Goal: Answer question/provide support: Share knowledge or assist other users

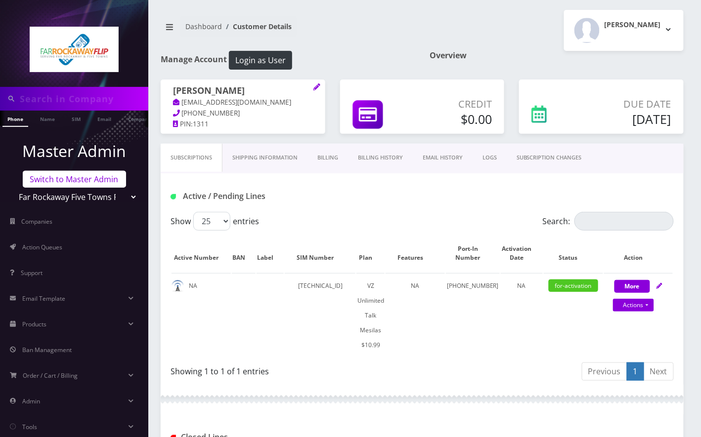
click at [108, 177] on link "Switch to Master Admin" at bounding box center [74, 179] width 103 height 17
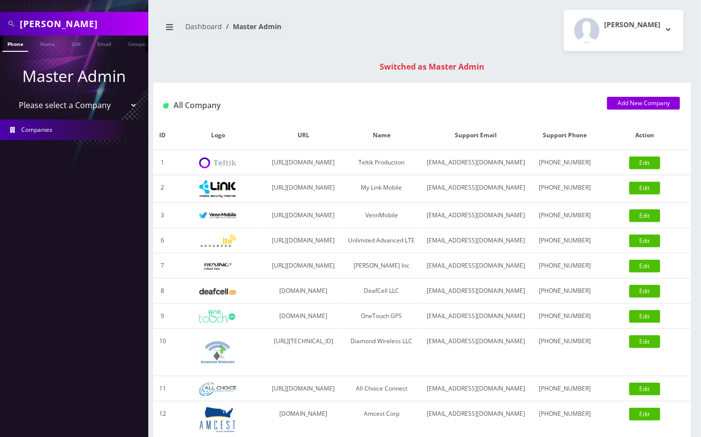
click at [89, 103] on select "Please select a Company Teltik Production My Link Mobile VennMobile Unlimited A…" at bounding box center [74, 105] width 126 height 19
click at [240, 124] on th "Logo" at bounding box center [218, 135] width 92 height 29
drag, startPoint x: 101, startPoint y: 100, endPoint x: 96, endPoint y: 107, distance: 9.2
click at [101, 99] on select "Please select a Company Teltik Production My Link Mobile VennMobile Unlimited A…" at bounding box center [74, 105] width 126 height 19
select select "1"
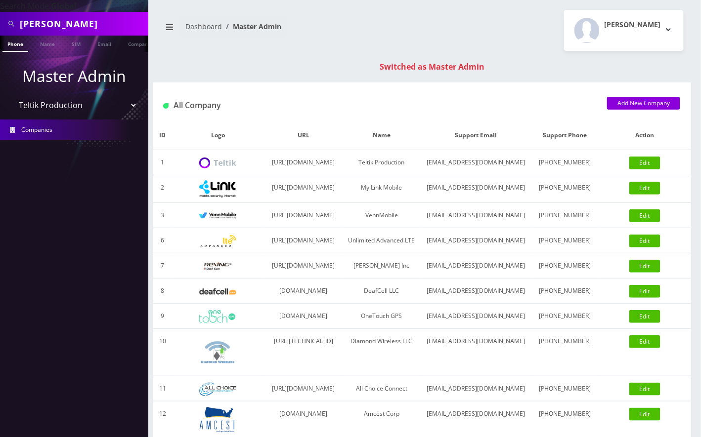
click at [11, 96] on select "Please select a Company Teltik Production My Link Mobile VennMobile Unlimited A…" at bounding box center [74, 105] width 126 height 19
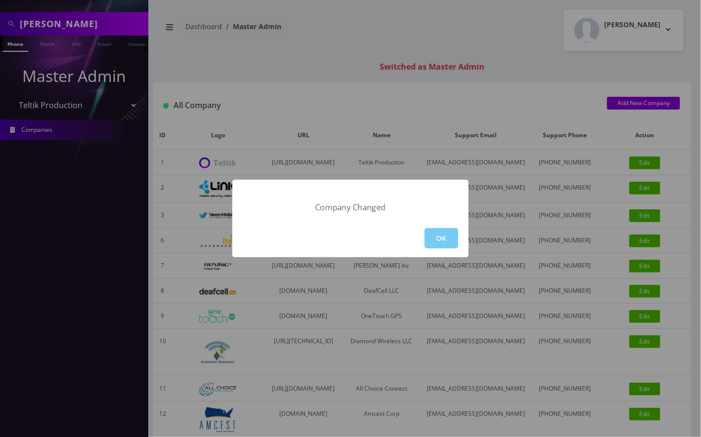
click at [432, 234] on button "OK" at bounding box center [442, 238] width 34 height 20
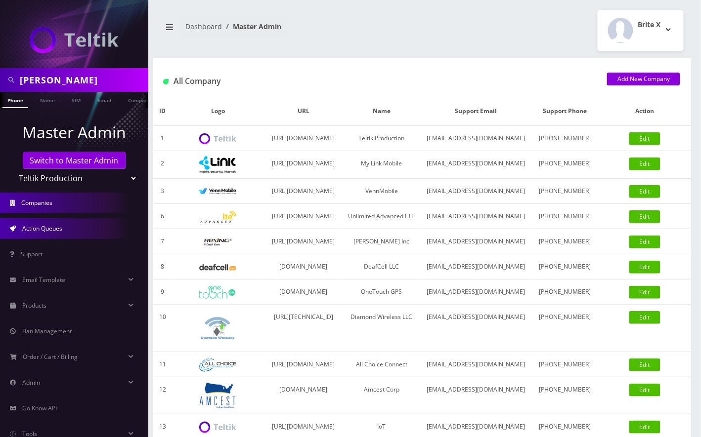
click at [50, 229] on span "Action Queues" at bounding box center [42, 228] width 40 height 8
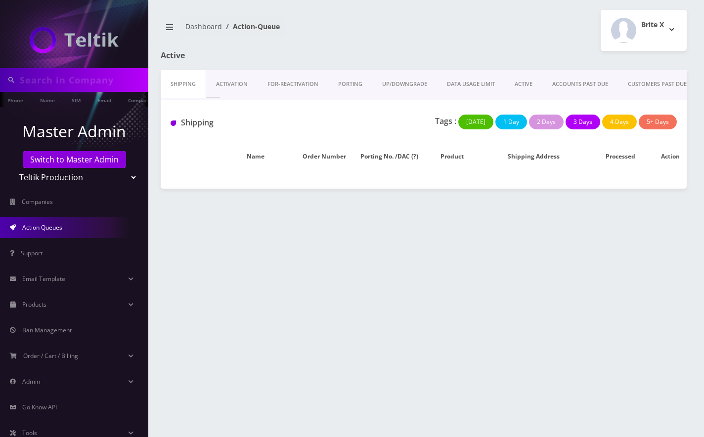
type input "[PERSON_NAME]"
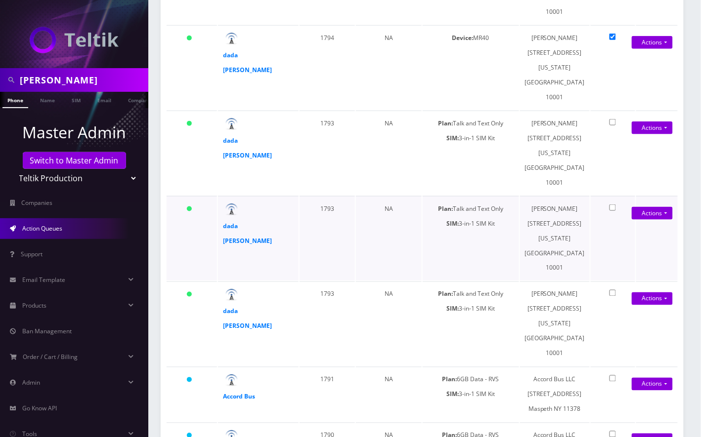
scroll to position [329, 0]
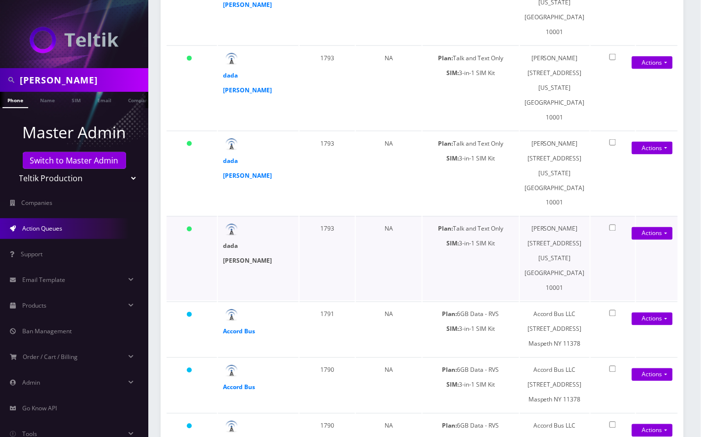
click at [238, 242] on strong "dada sada" at bounding box center [247, 253] width 49 height 23
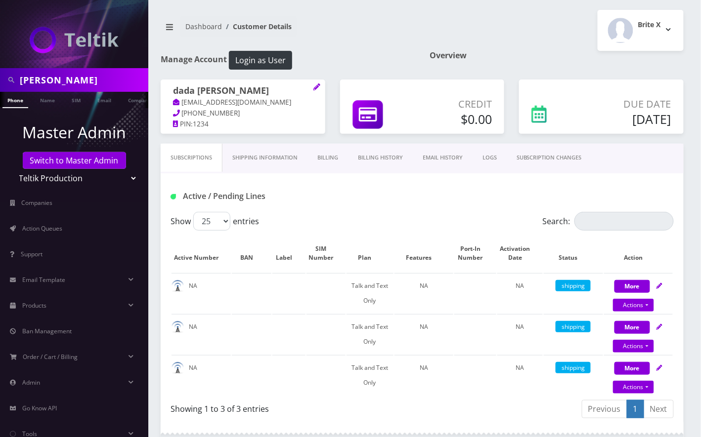
click at [366, 157] on link "Billing History" at bounding box center [380, 158] width 65 height 28
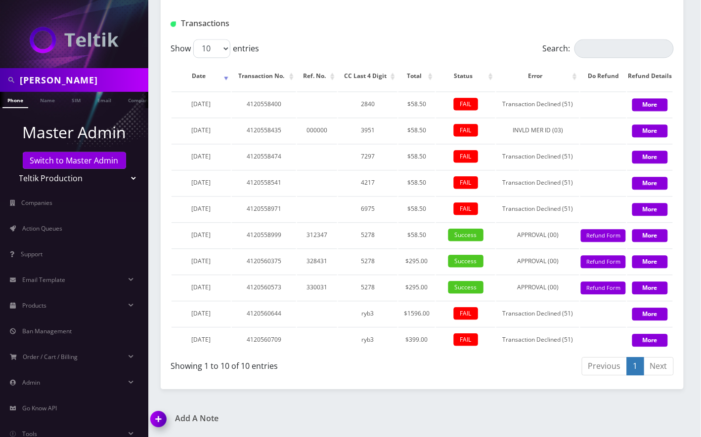
scroll to position [572, 0]
click at [656, 370] on link "Next" at bounding box center [659, 366] width 30 height 18
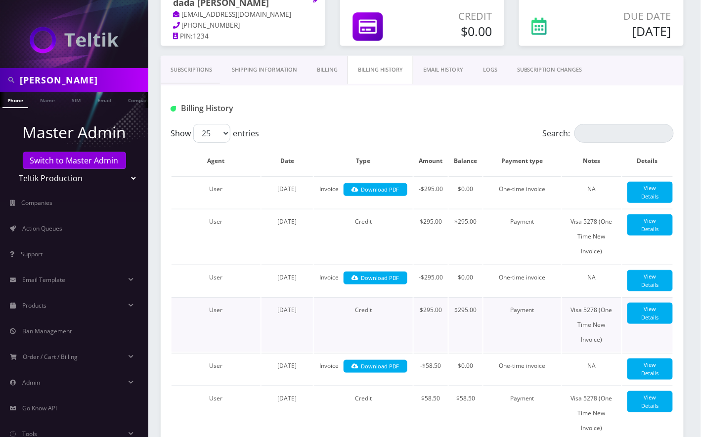
scroll to position [0, 0]
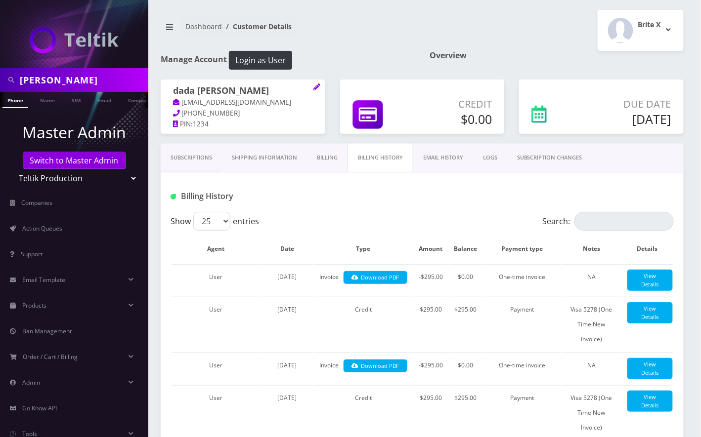
click at [191, 158] on link "Subscriptions" at bounding box center [191, 158] width 61 height 28
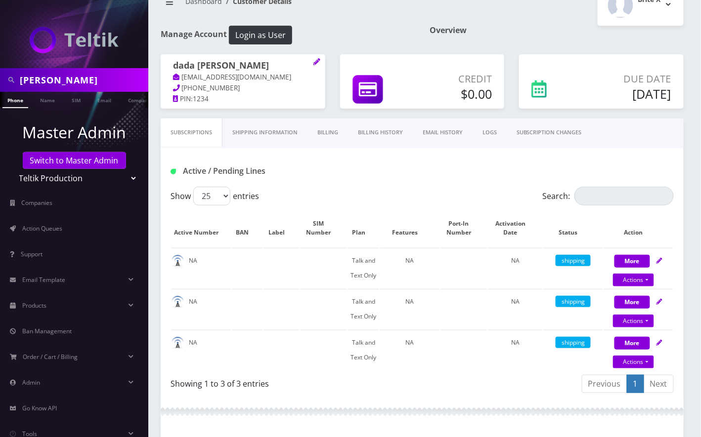
scroll to position [24, 0]
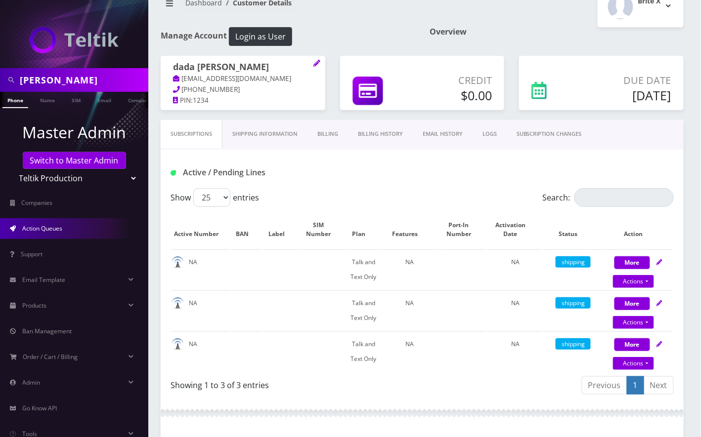
click at [81, 230] on link "Action Queues" at bounding box center [74, 228] width 148 height 21
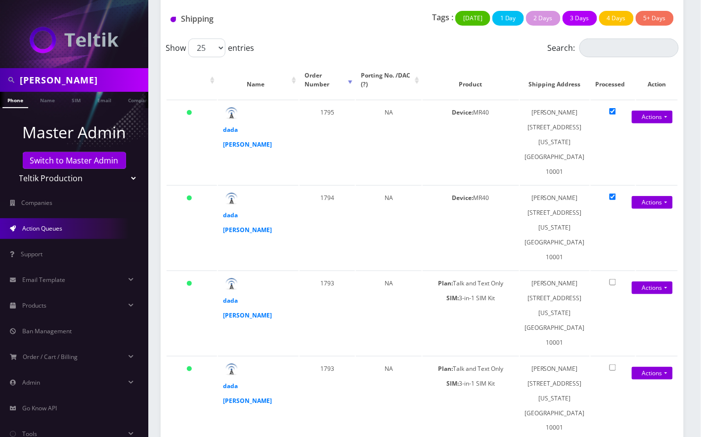
scroll to position [66, 0]
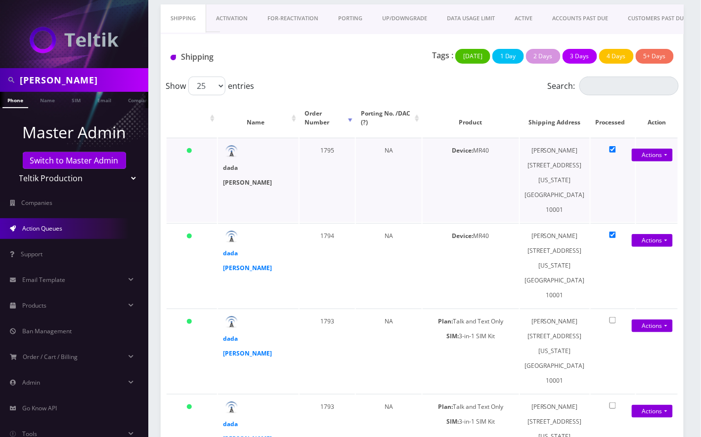
click at [241, 167] on strong "dada sada" at bounding box center [247, 175] width 49 height 23
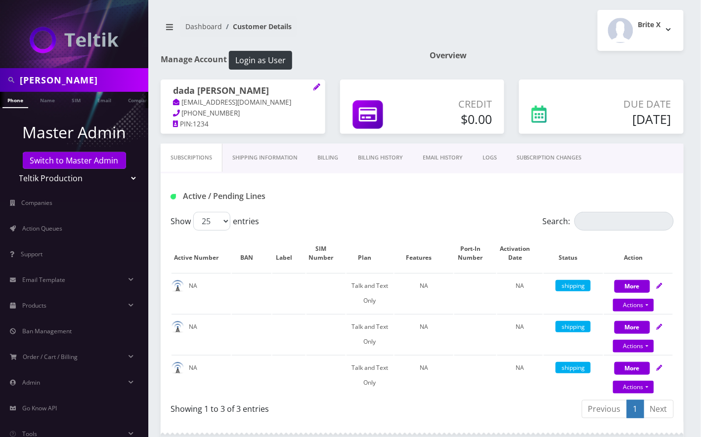
click at [336, 163] on link "Billing" at bounding box center [327, 158] width 41 height 28
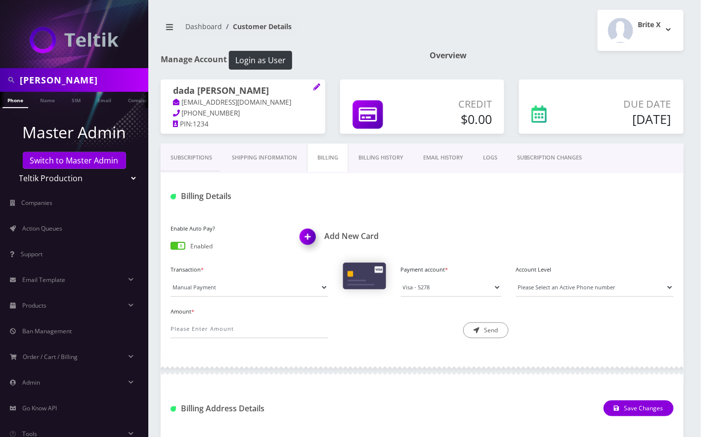
click at [379, 157] on link "Billing History" at bounding box center [381, 158] width 65 height 28
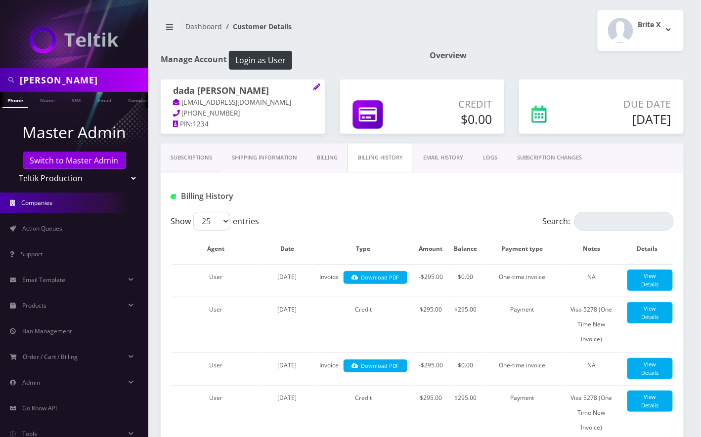
click at [66, 202] on link "Companies" at bounding box center [74, 203] width 148 height 21
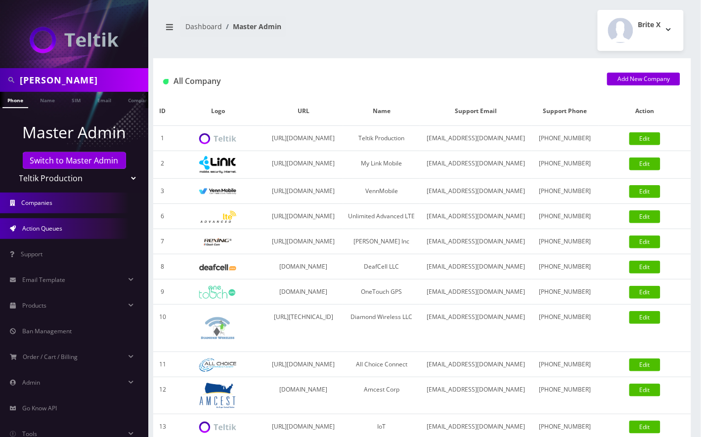
click at [96, 224] on link "Action Queues" at bounding box center [74, 228] width 148 height 21
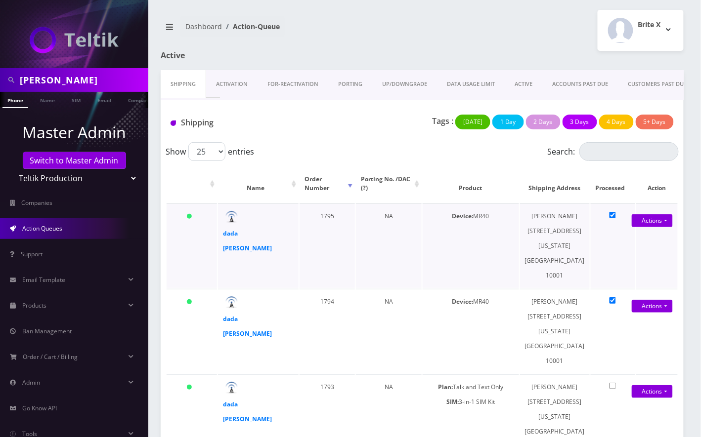
click at [265, 238] on div "dada [PERSON_NAME]" at bounding box center [247, 241] width 49 height 30
copy div "dada [PERSON_NAME]"
click at [235, 235] on strong "dada [PERSON_NAME]" at bounding box center [247, 240] width 49 height 23
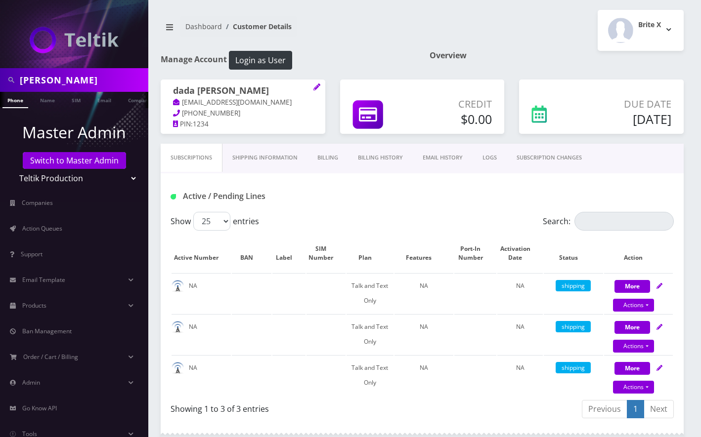
click at [380, 157] on link "Billing History" at bounding box center [380, 158] width 65 height 28
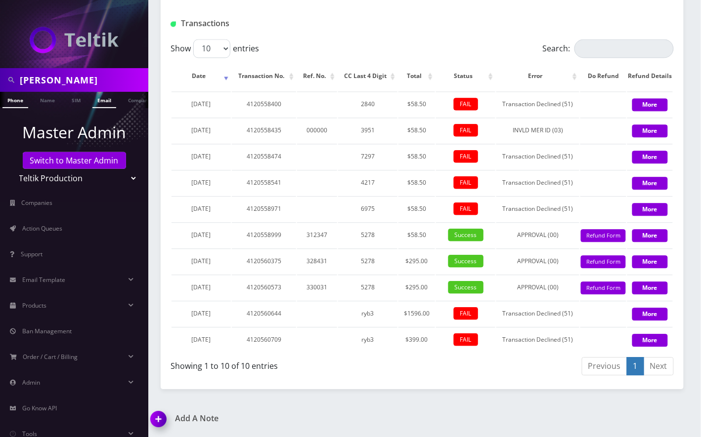
scroll to position [0, 4]
click at [60, 226] on span "Action Queues" at bounding box center [42, 228] width 40 height 8
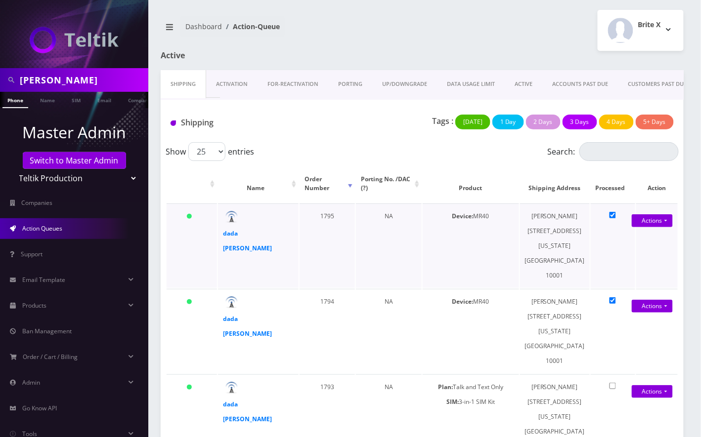
click at [260, 232] on div "dada [PERSON_NAME]" at bounding box center [247, 241] width 49 height 30
copy div "dada [PERSON_NAME]"
click at [665, 250] on td "Actions Shipped Close Confirm" at bounding box center [657, 246] width 42 height 85
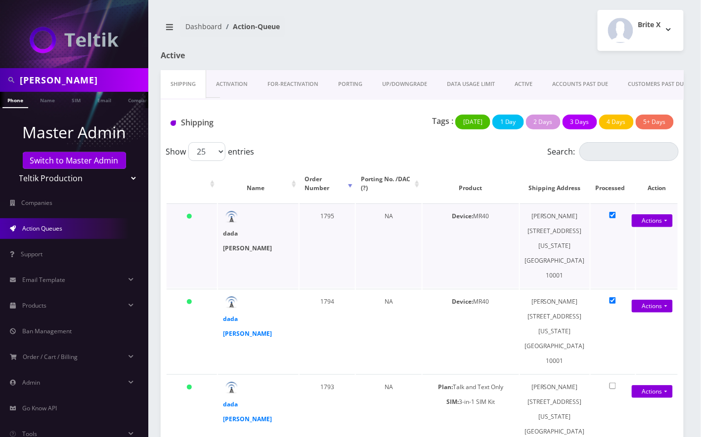
click at [252, 232] on strong "dada [PERSON_NAME]" at bounding box center [247, 240] width 49 height 23
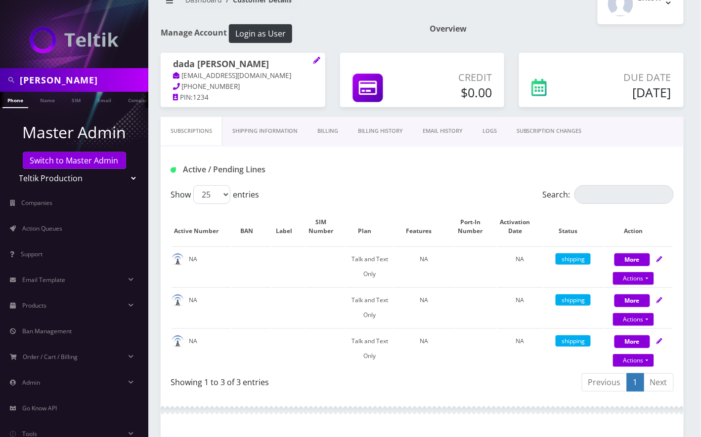
scroll to position [24, 0]
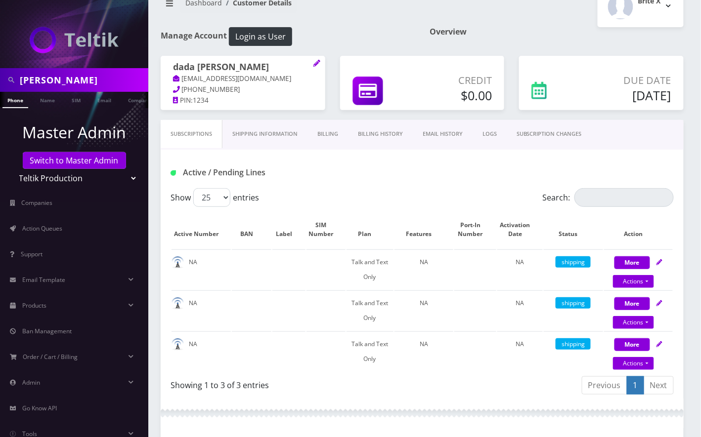
click at [391, 135] on link "Billing History" at bounding box center [380, 134] width 65 height 28
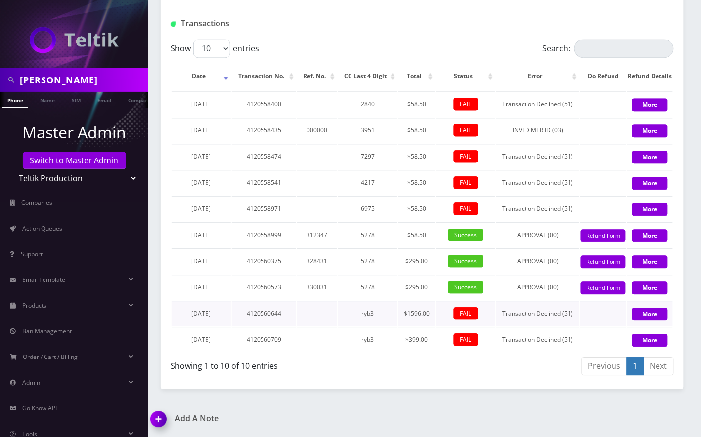
scroll to position [572, 0]
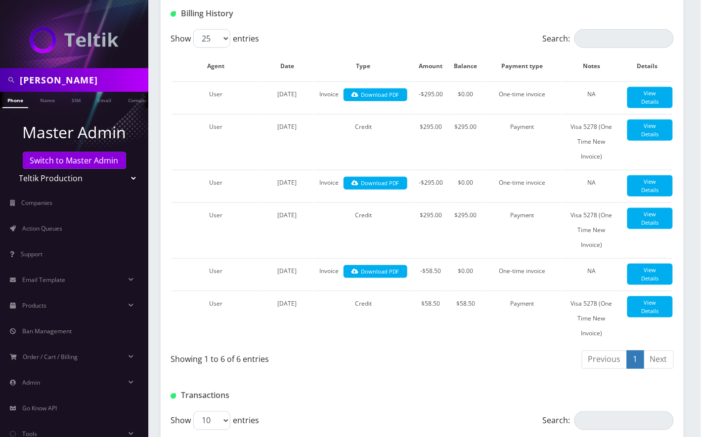
scroll to position [0, 0]
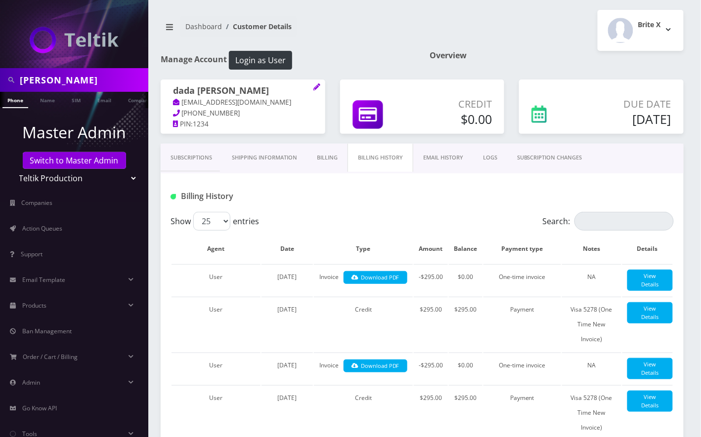
click at [199, 156] on link "Subscriptions" at bounding box center [191, 158] width 61 height 28
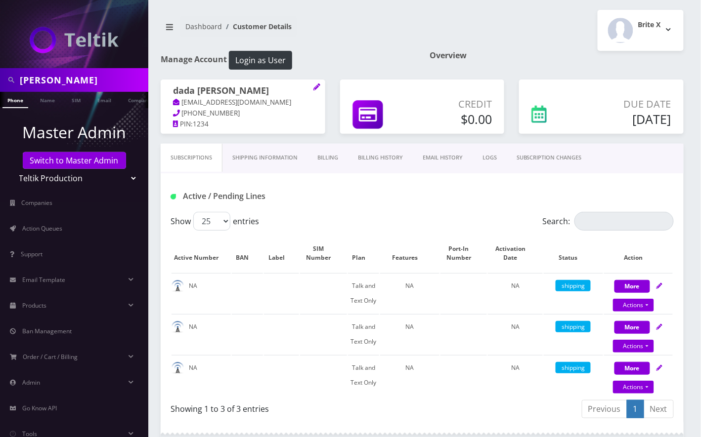
click at [234, 92] on h1 "dada [PERSON_NAME]" at bounding box center [243, 92] width 140 height 12
copy h1 "dada [PERSON_NAME]"
click at [642, 172] on div "Subscriptions Shipping Information Billing Billing History EMAIL HISTORY LOGS S…" at bounding box center [422, 159] width 523 height 30
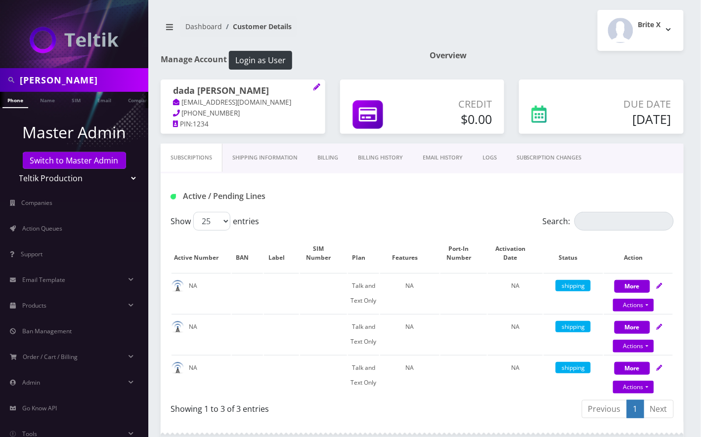
click at [37, 75] on input "mindy ferber" at bounding box center [83, 80] width 126 height 19
paste input "dada [PERSON_NAME]"
type input "dada [PERSON_NAME]"
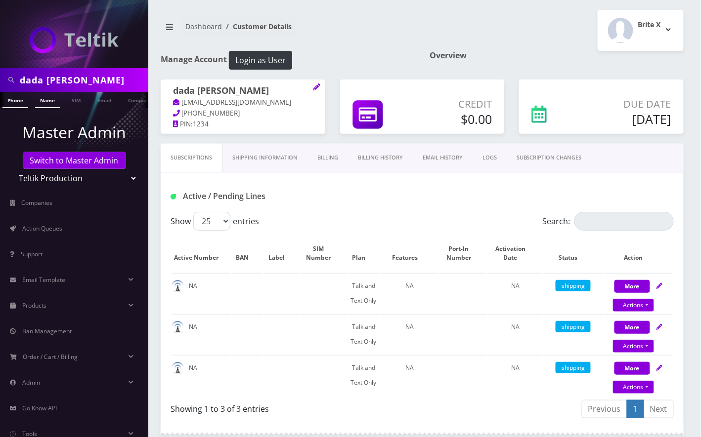
click at [44, 98] on link "Name" at bounding box center [47, 100] width 25 height 16
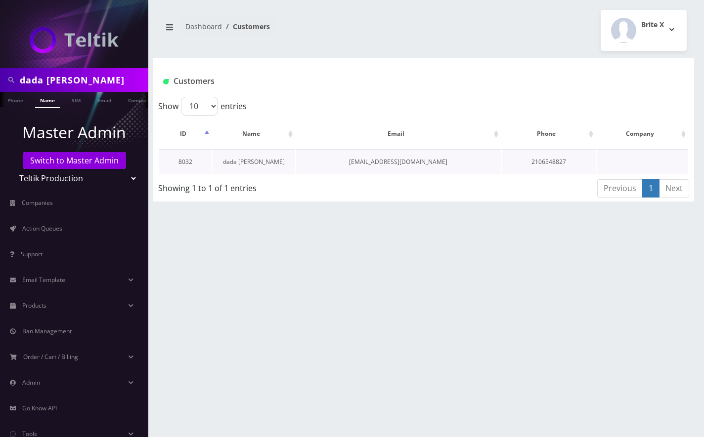
click at [258, 161] on link "dada [PERSON_NAME]" at bounding box center [254, 162] width 62 height 8
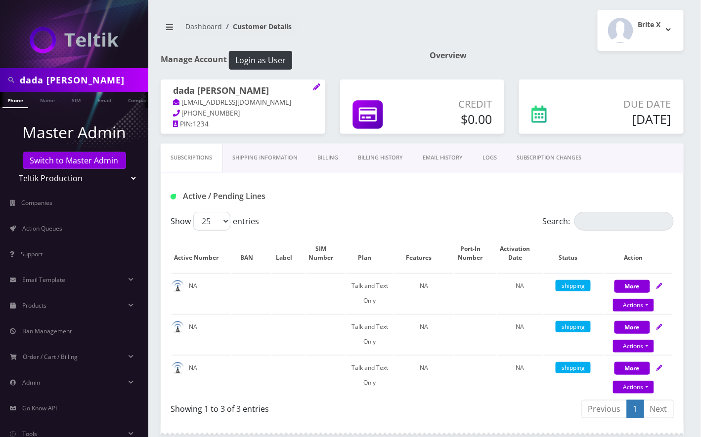
click at [363, 155] on link "Billing History" at bounding box center [380, 158] width 65 height 28
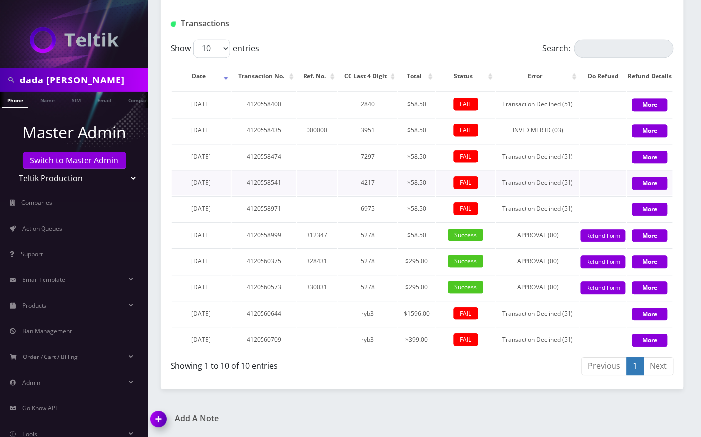
scroll to position [572, 0]
click at [52, 224] on span "Action Queues" at bounding box center [42, 228] width 40 height 8
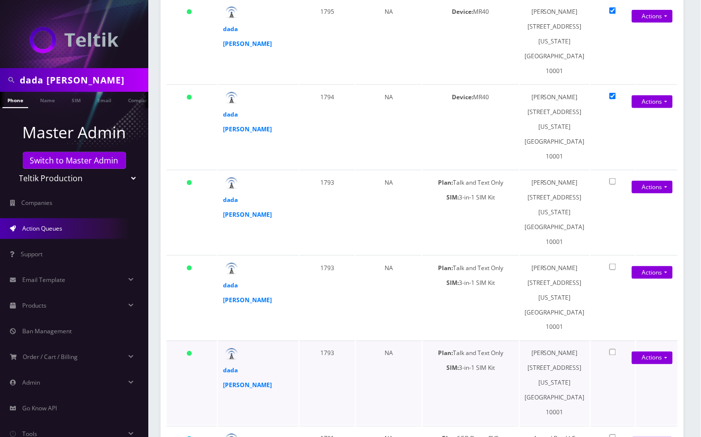
scroll to position [329, 0]
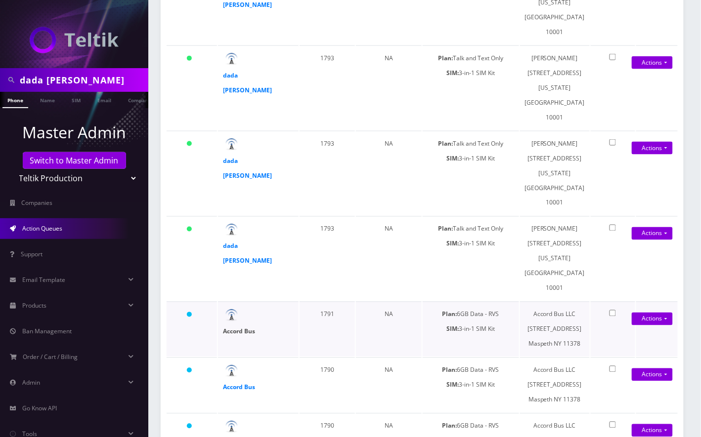
click at [248, 328] on strong "Accord Bus" at bounding box center [239, 332] width 32 height 8
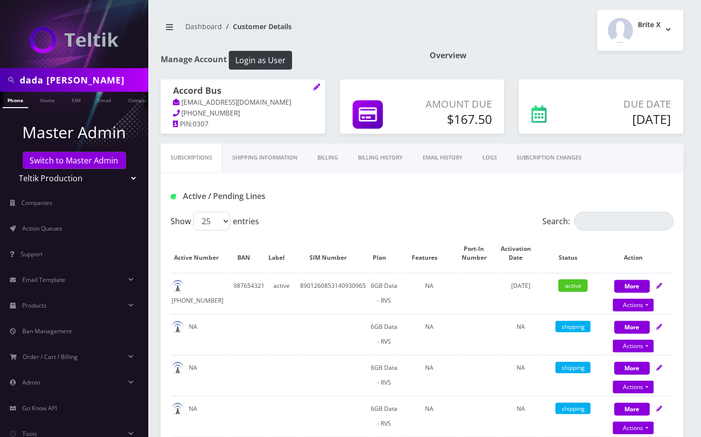
click at [392, 162] on link "Billing History" at bounding box center [380, 158] width 65 height 28
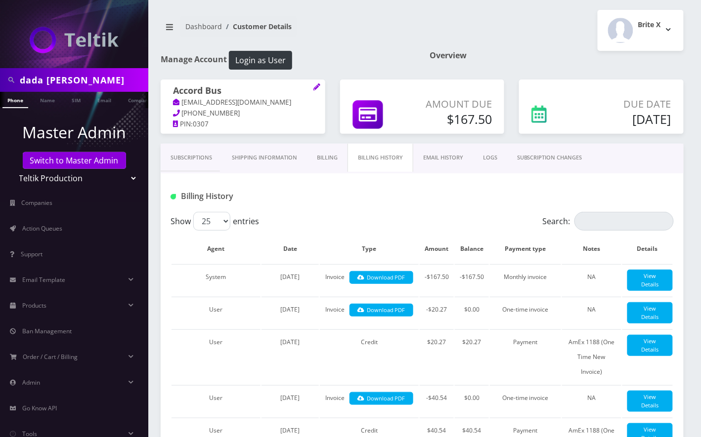
click at [433, 157] on link "EMAIL HISTORY" at bounding box center [443, 158] width 60 height 28
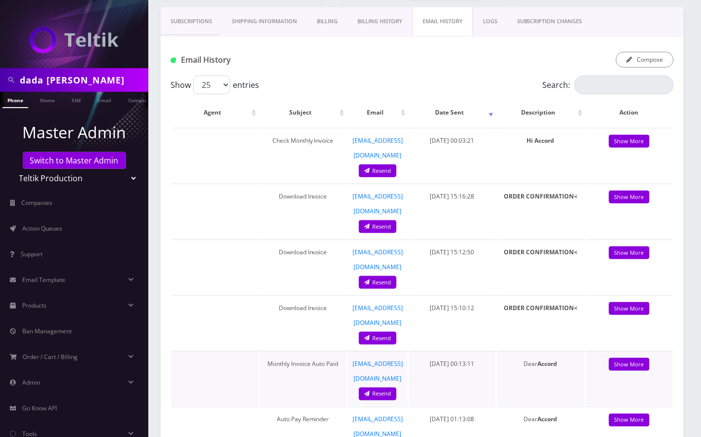
scroll to position [66, 0]
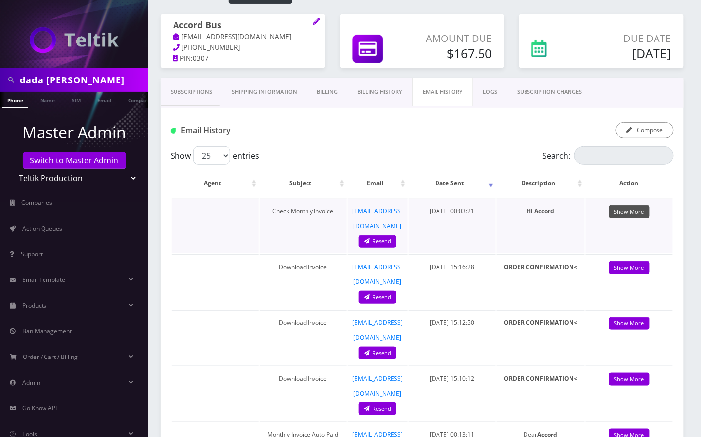
click at [626, 211] on link "Show More" at bounding box center [629, 212] width 41 height 13
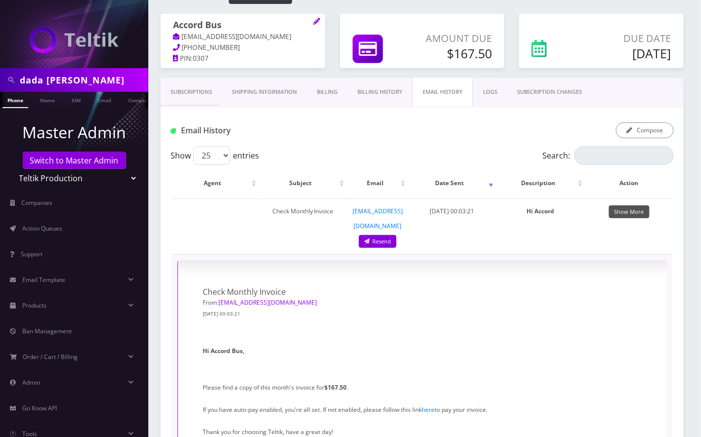
scroll to position [131, 0]
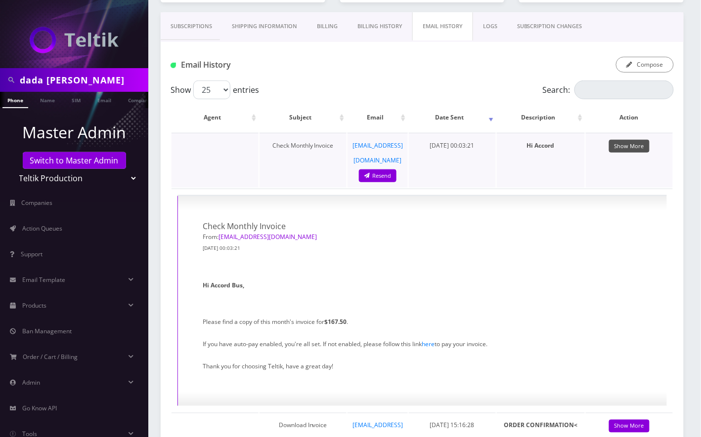
click at [625, 148] on link "Show More" at bounding box center [629, 146] width 41 height 13
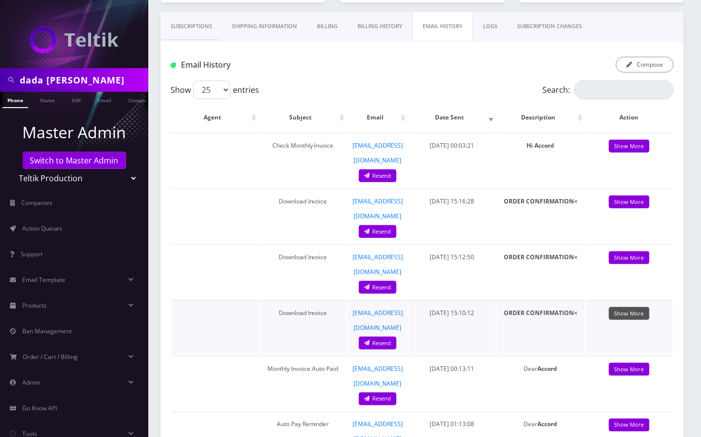
click at [640, 307] on link "Show More" at bounding box center [629, 313] width 41 height 13
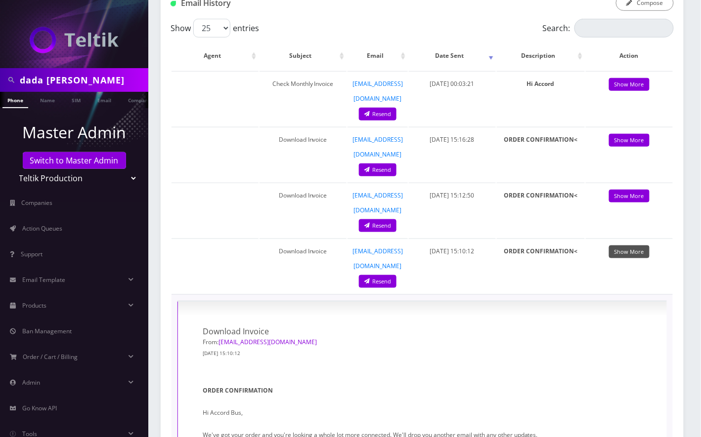
scroll to position [263, 0]
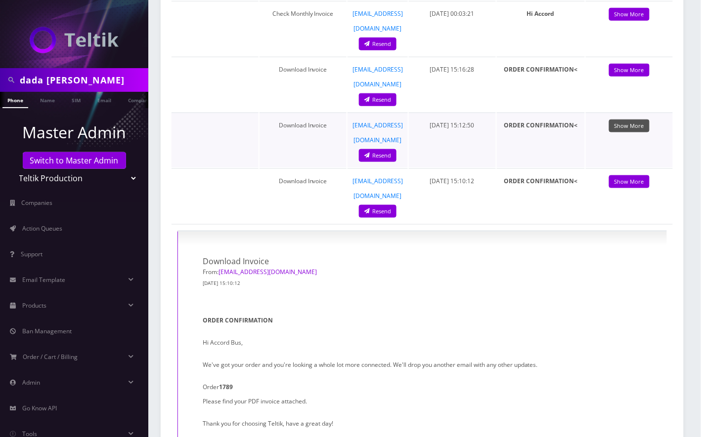
click at [635, 120] on link "Show More" at bounding box center [629, 126] width 41 height 13
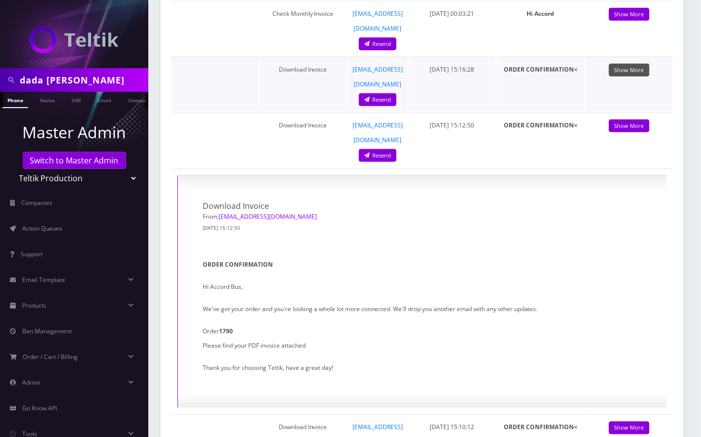
click at [633, 64] on link "Show More" at bounding box center [629, 70] width 41 height 13
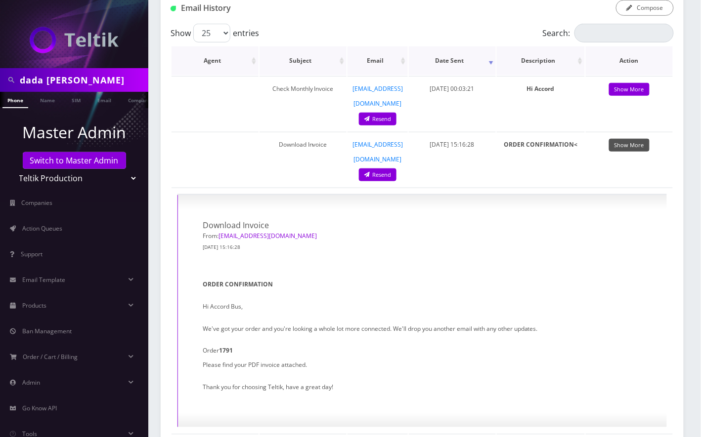
scroll to position [131, 0]
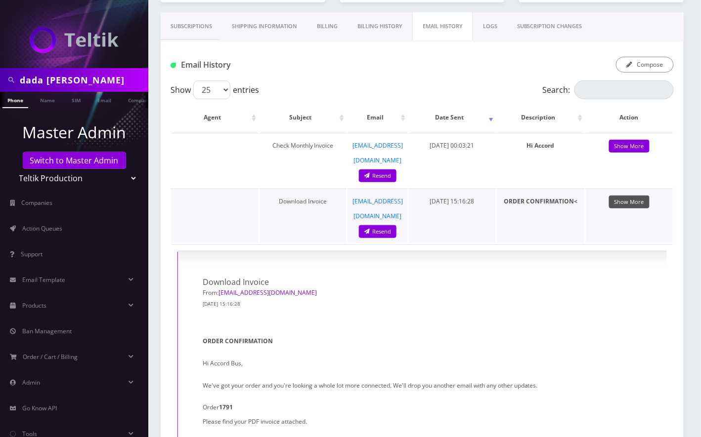
click at [628, 196] on link "Show More" at bounding box center [629, 202] width 41 height 13
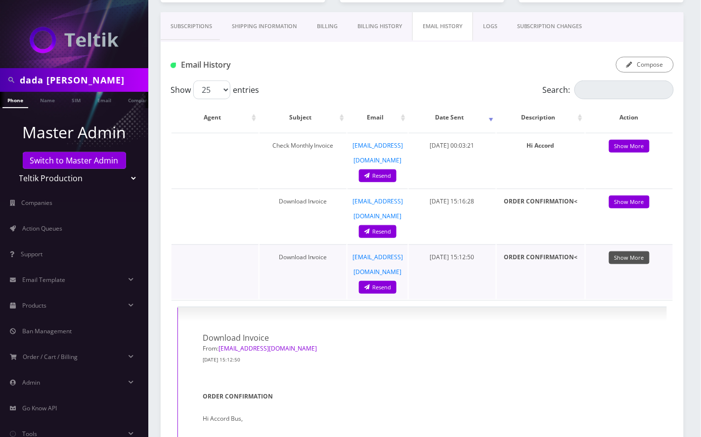
click at [634, 252] on link "Show More" at bounding box center [629, 258] width 41 height 13
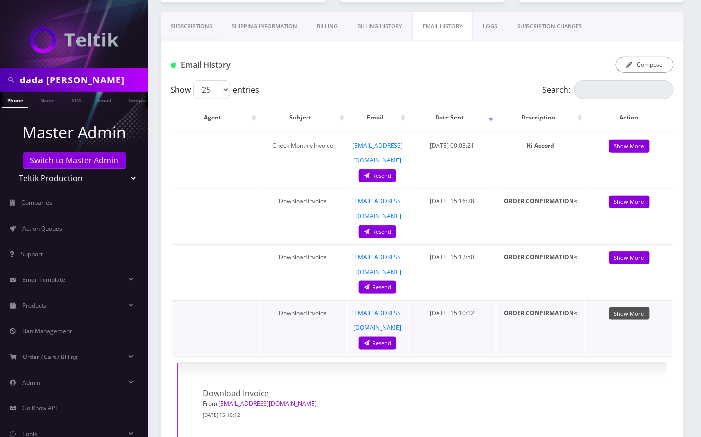
click at [629, 307] on link "Show More" at bounding box center [629, 313] width 41 height 13
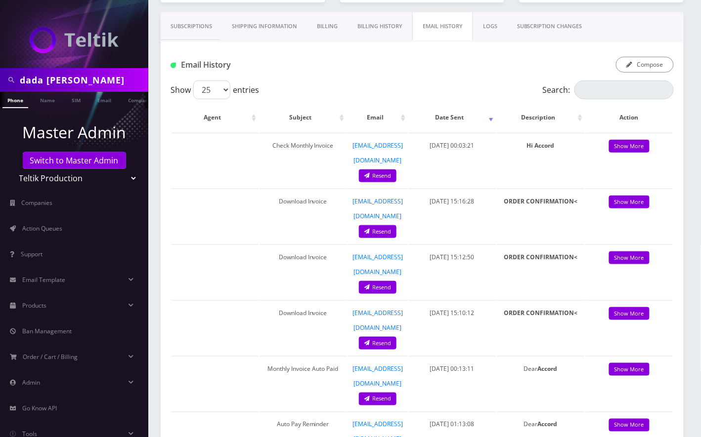
click at [193, 32] on link "Subscriptions" at bounding box center [191, 26] width 61 height 28
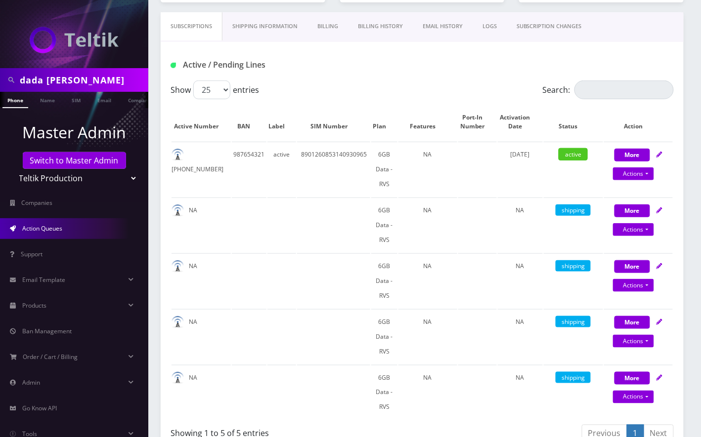
click at [81, 228] on link "Action Queues" at bounding box center [74, 228] width 148 height 21
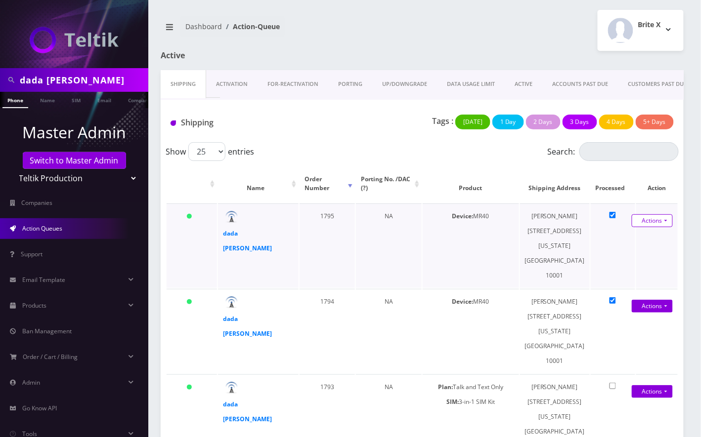
click at [657, 220] on link "Actions" at bounding box center [652, 221] width 41 height 13
click at [629, 258] on link "Close" at bounding box center [641, 254] width 79 height 15
type input "08/19/2025"
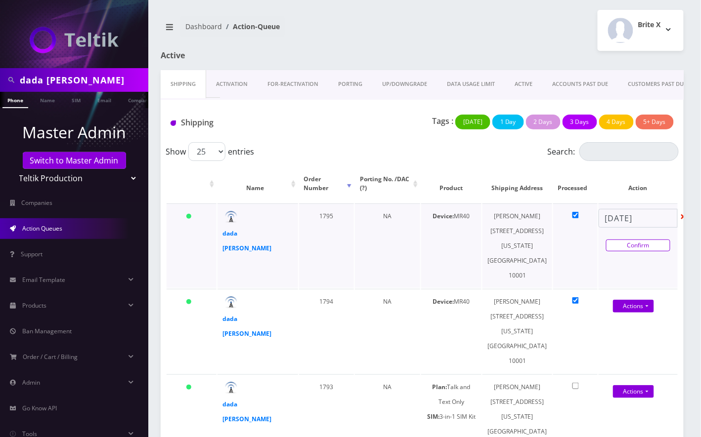
click at [647, 247] on link "Confirm" at bounding box center [638, 246] width 64 height 12
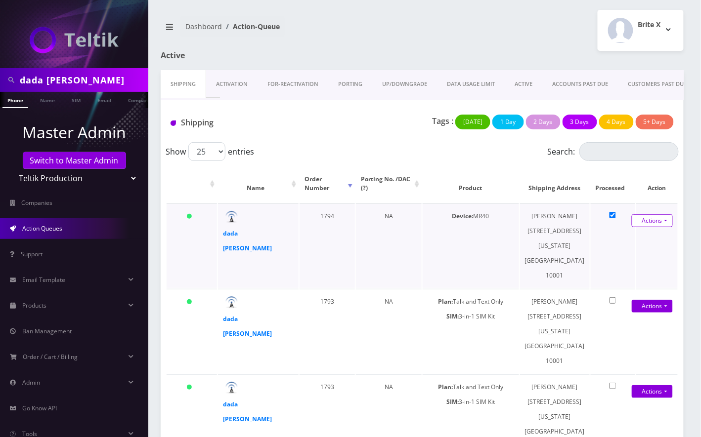
click at [666, 217] on link "Actions" at bounding box center [652, 221] width 41 height 13
click at [622, 254] on link "Close" at bounding box center [641, 254] width 79 height 15
type input "08/19/2025"
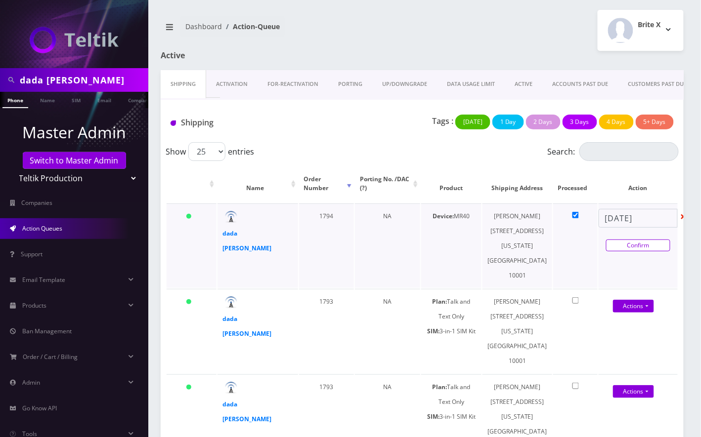
click at [646, 243] on link "Confirm" at bounding box center [638, 246] width 64 height 12
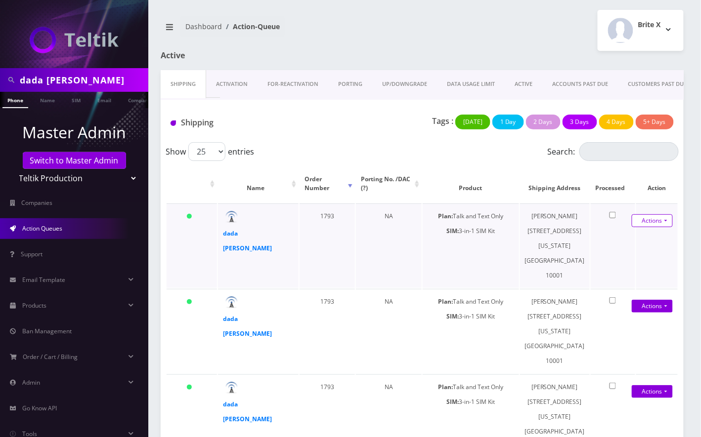
click at [0, 0] on link "Actions" at bounding box center [0, 0] width 0 height 0
click at [630, 254] on link "Close" at bounding box center [641, 254] width 79 height 15
type input "08/19/2025"
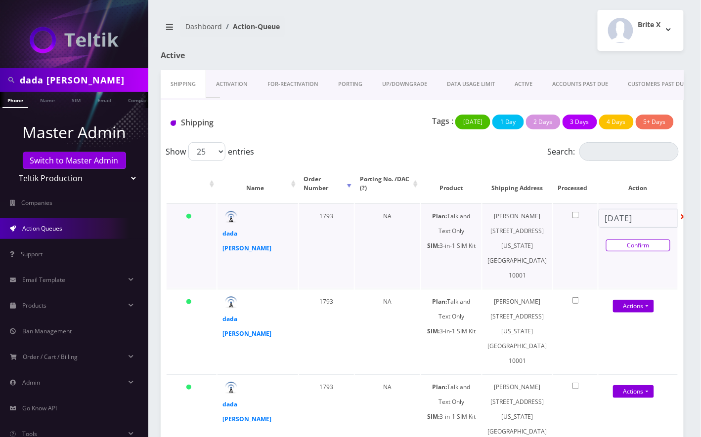
click at [639, 247] on link "Confirm" at bounding box center [638, 246] width 64 height 12
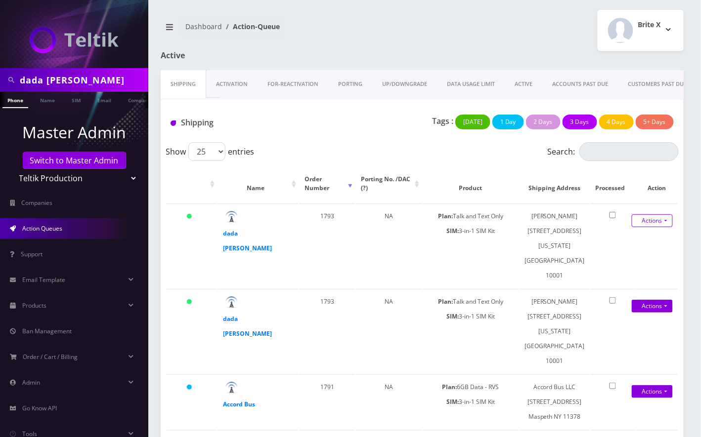
click at [0, 0] on link "Actions" at bounding box center [0, 0] width 0 height 0
click at [621, 256] on link "Close" at bounding box center [641, 254] width 79 height 15
type input "08/19/2025"
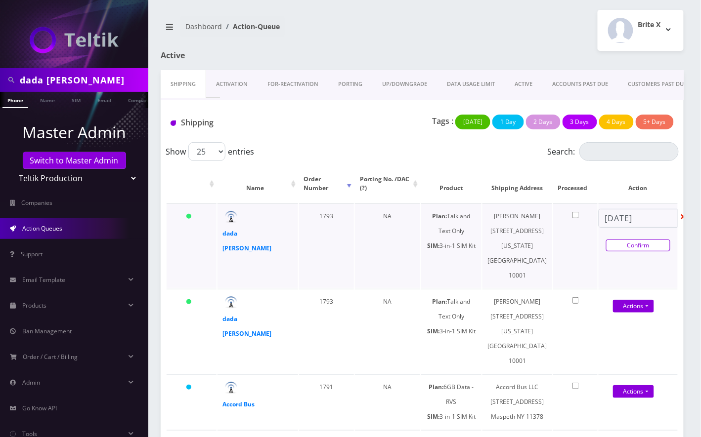
click at [629, 248] on link "Confirm" at bounding box center [638, 246] width 64 height 12
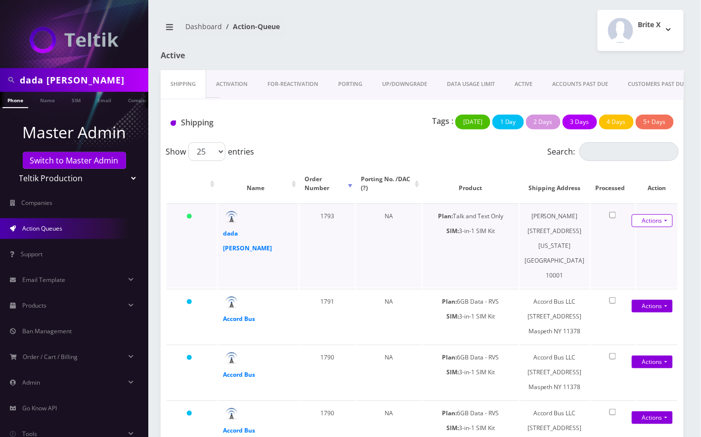
click at [0, 0] on link "Actions" at bounding box center [0, 0] width 0 height 0
click at [636, 251] on link "Close" at bounding box center [641, 254] width 79 height 15
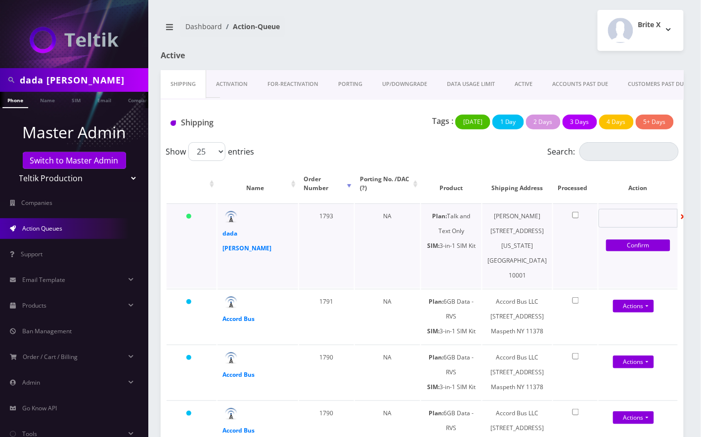
type input "[DATE]"
click at [634, 245] on link "Confirm" at bounding box center [638, 246] width 64 height 12
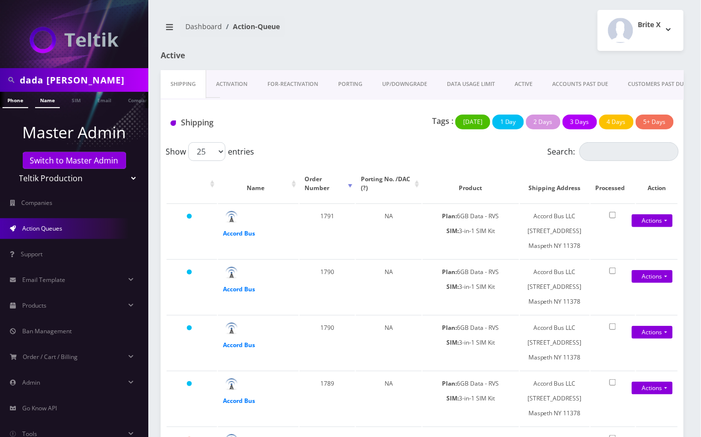
click at [45, 103] on link "Name" at bounding box center [47, 100] width 25 height 16
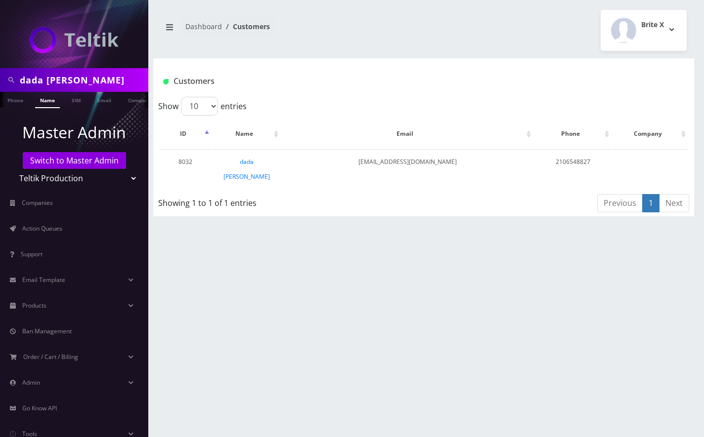
click at [644, 261] on div "dada sada Phone Name SIM Email Company Customer Dashboard Customers Brite X 10" at bounding box center [423, 218] width 561 height 437
click at [250, 160] on link "dada [PERSON_NAME]" at bounding box center [246, 169] width 46 height 23
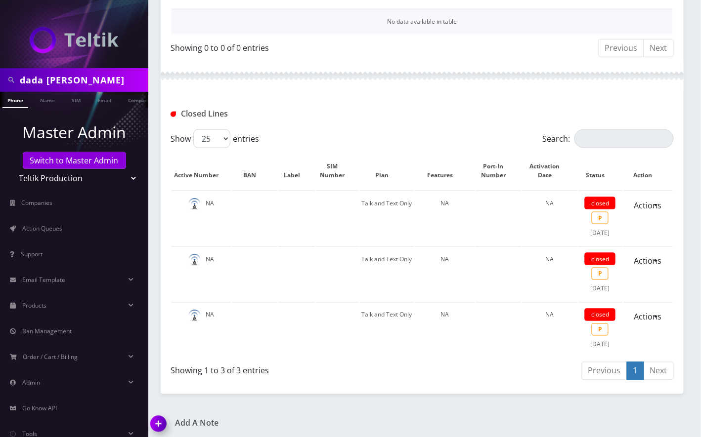
scroll to position [265, 0]
click at [160, 415] on img at bounding box center [160, 426] width 29 height 29
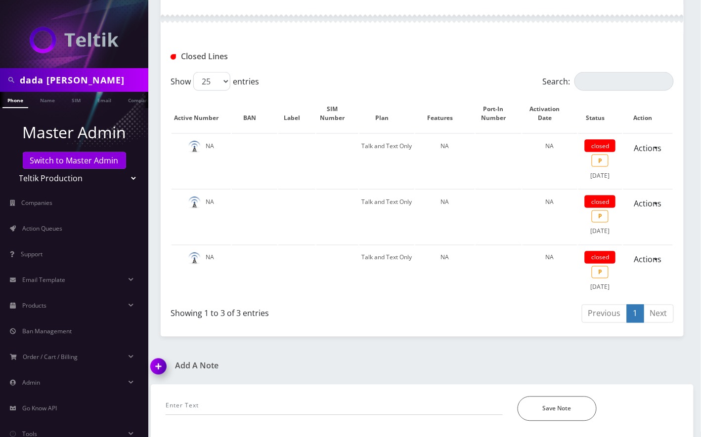
click at [652, 357] on div "dada [PERSON_NAME] Phone Name SIM Email Company Customer Dashboard Customer Det…" at bounding box center [422, 59] width 558 height 763
click at [306, 408] on input "text" at bounding box center [334, 406] width 337 height 19
paste input "@channel @[PERSON_NAME] Posting it here @[PERSON_NAME] [URL][DOMAIN_NAME], no a…"
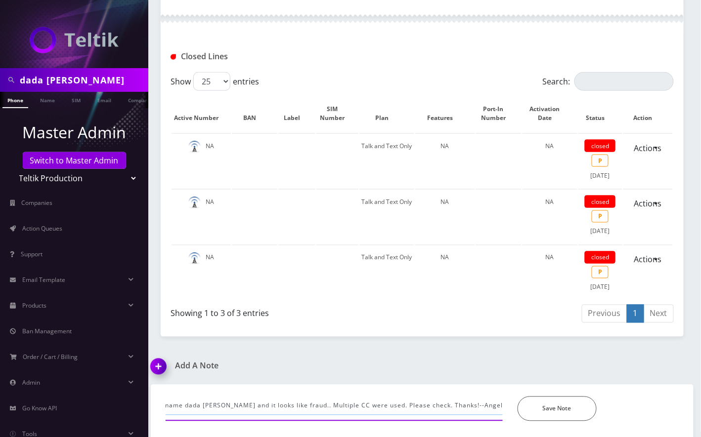
scroll to position [0, 716]
type input "@channel @shlomo Posting it here @Hazel https://app.hubspot.com/live-messages/4…"
click at [565, 407] on button "Save Note" at bounding box center [557, 409] width 79 height 25
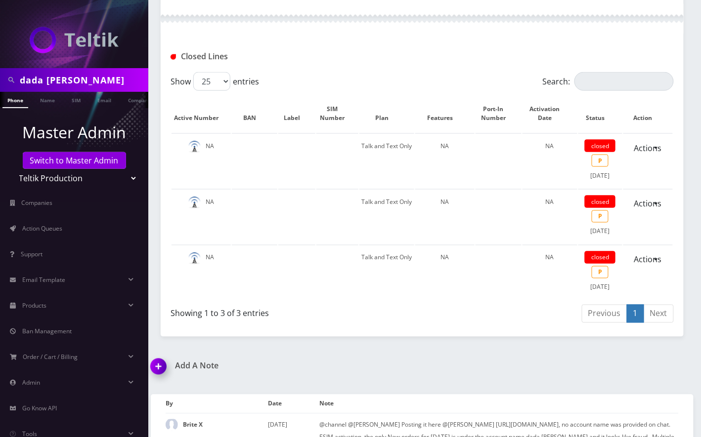
click at [162, 363] on img at bounding box center [160, 370] width 29 height 29
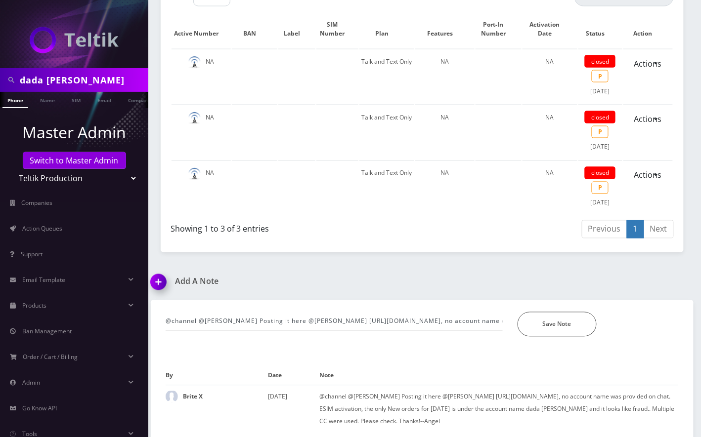
drag, startPoint x: 631, startPoint y: 292, endPoint x: 420, endPoint y: 234, distance: 218.5
click at [631, 292] on div "Add A Note @channel @shlomo Posting it here @Hazel https://app.hubspot.com/live…" at bounding box center [422, 359] width 558 height 164
click at [56, 228] on span "Action Queues" at bounding box center [42, 228] width 40 height 8
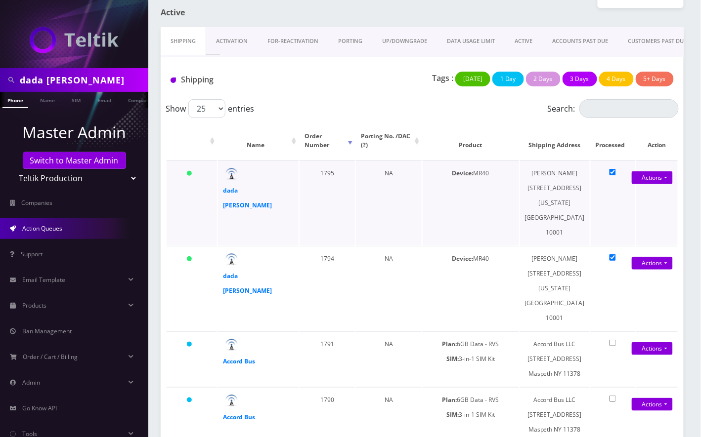
scroll to position [131, 0]
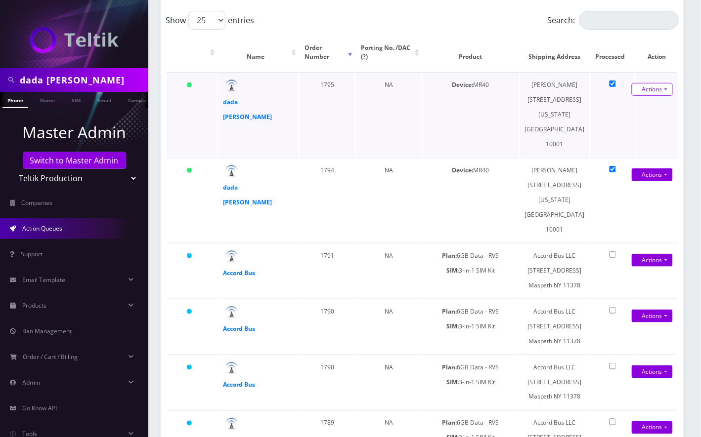
click at [652, 91] on link "Actions" at bounding box center [652, 89] width 41 height 13
click at [247, 100] on strong "dada [PERSON_NAME]" at bounding box center [247, 109] width 49 height 23
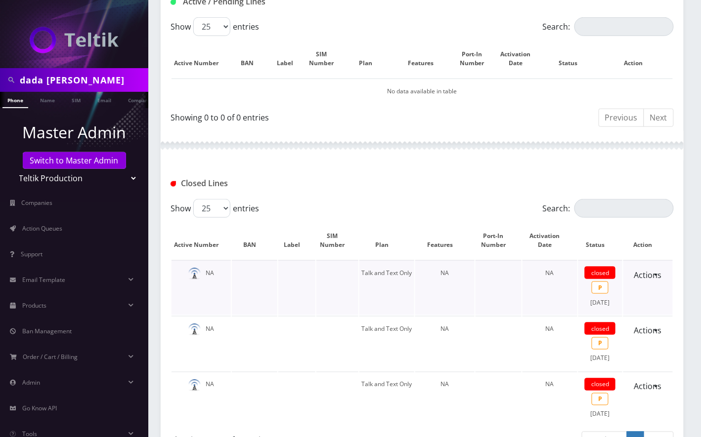
scroll to position [263, 0]
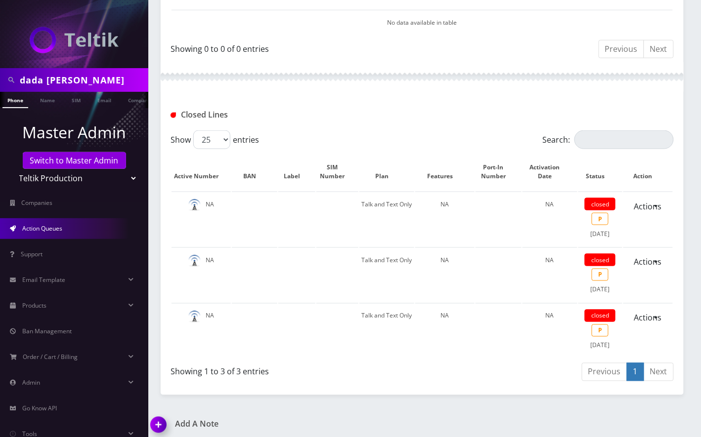
click at [52, 227] on span "Action Queues" at bounding box center [42, 228] width 40 height 8
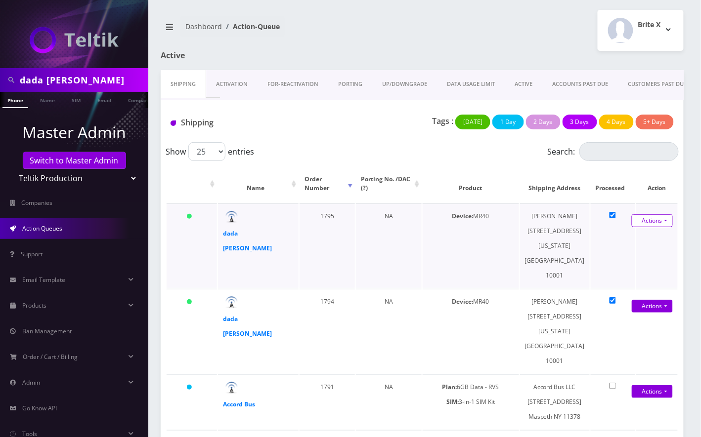
click at [656, 222] on link "Actions" at bounding box center [652, 221] width 41 height 13
click at [624, 254] on link "Close" at bounding box center [641, 254] width 79 height 15
type input "[DATE]"
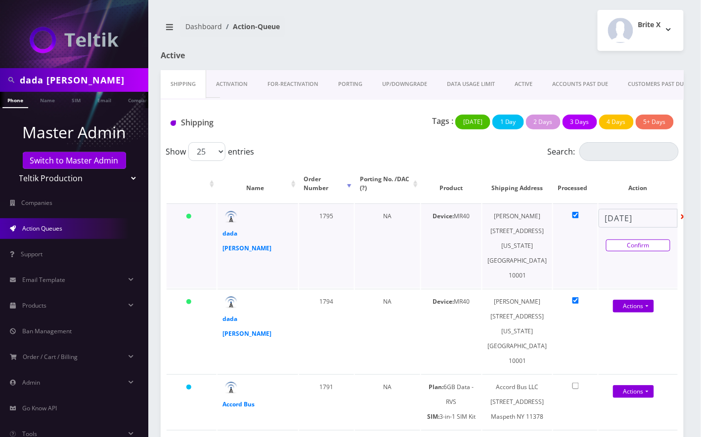
click at [634, 248] on link "Confirm" at bounding box center [638, 246] width 64 height 12
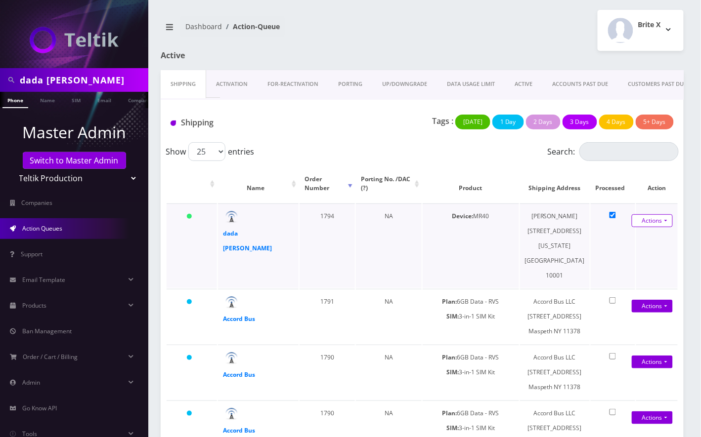
click at [661, 220] on link "Actions" at bounding box center [652, 221] width 41 height 13
click at [624, 257] on link "Close" at bounding box center [641, 254] width 79 height 15
type input "[DATE]"
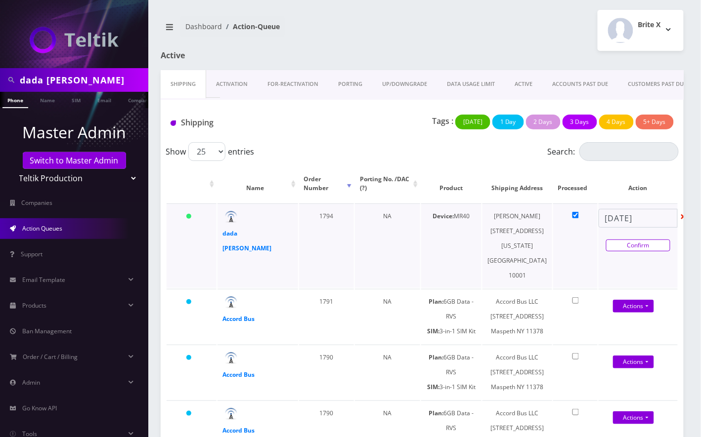
click at [642, 248] on link "Confirm" at bounding box center [638, 246] width 64 height 12
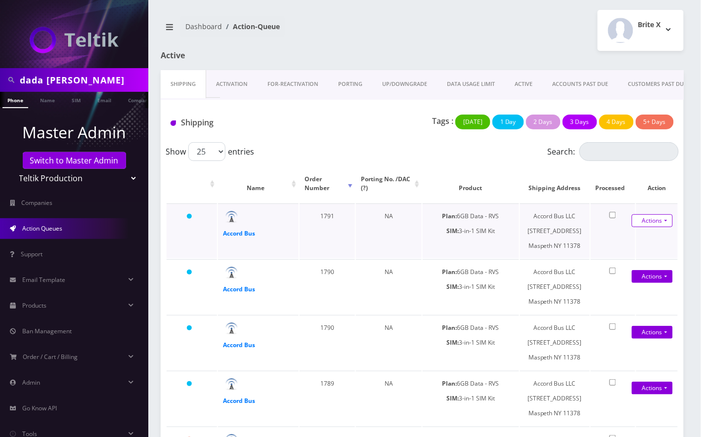
drag, startPoint x: 690, startPoint y: 229, endPoint x: 655, endPoint y: 226, distance: 34.7
click at [690, 229] on div "Shipping Activation FOR-REActivation PORTING UP/DOWNGRADE DATA USAGE LIMIT ACTI…" at bounding box center [422, 344] width 538 height 549
click at [74, 228] on link "Action Queues" at bounding box center [74, 228] width 148 height 21
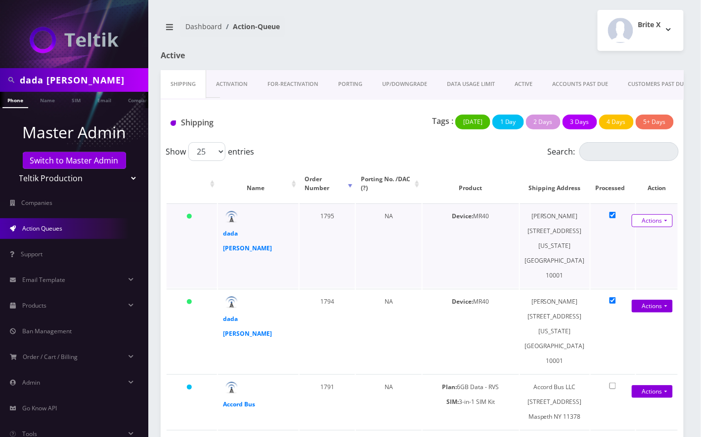
click at [662, 221] on link "Actions" at bounding box center [652, 221] width 41 height 13
click at [618, 255] on link "Close" at bounding box center [641, 254] width 79 height 15
type input "[DATE]"
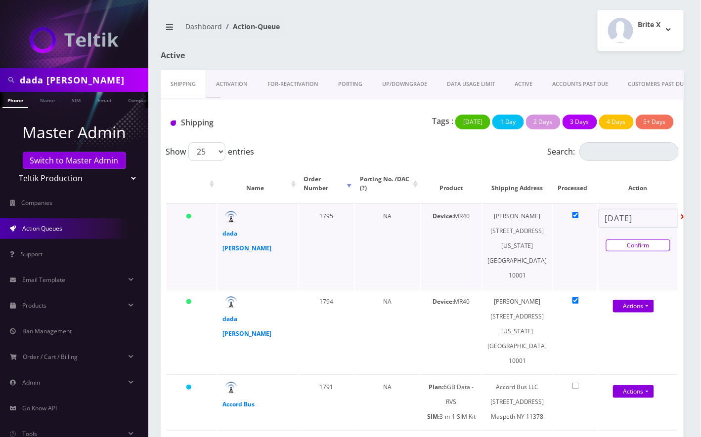
click at [639, 249] on link "Confirm" at bounding box center [638, 246] width 64 height 12
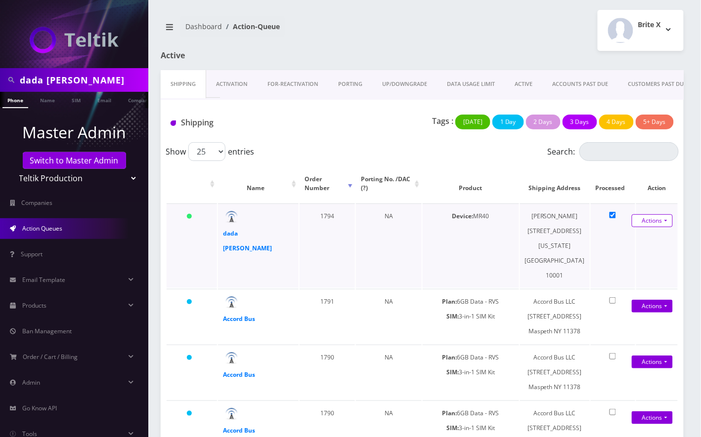
click at [659, 224] on link "Actions" at bounding box center [652, 221] width 41 height 13
click at [625, 255] on link "Close" at bounding box center [641, 254] width 79 height 15
type input "[DATE]"
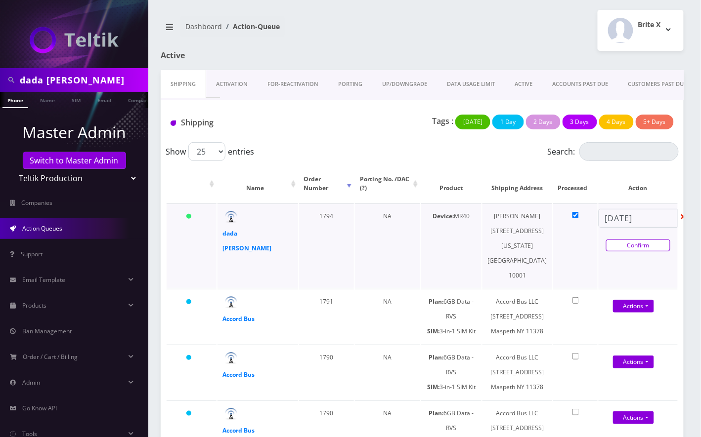
click at [636, 243] on link "Confirm" at bounding box center [638, 246] width 64 height 12
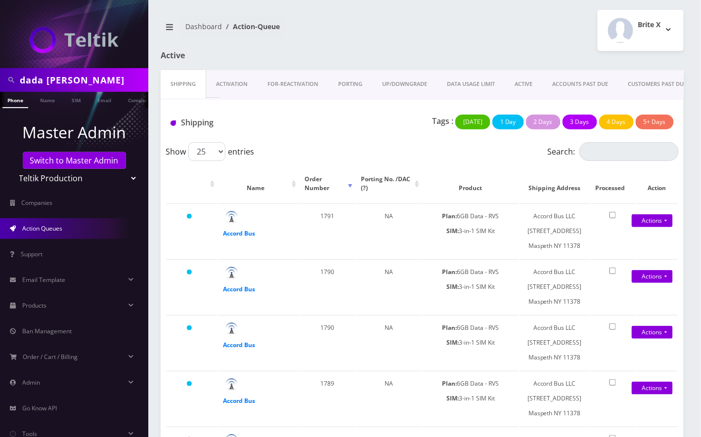
click at [68, 79] on input "dada [PERSON_NAME]" at bounding box center [83, 80] width 126 height 19
click at [74, 206] on link "Companies" at bounding box center [74, 203] width 148 height 21
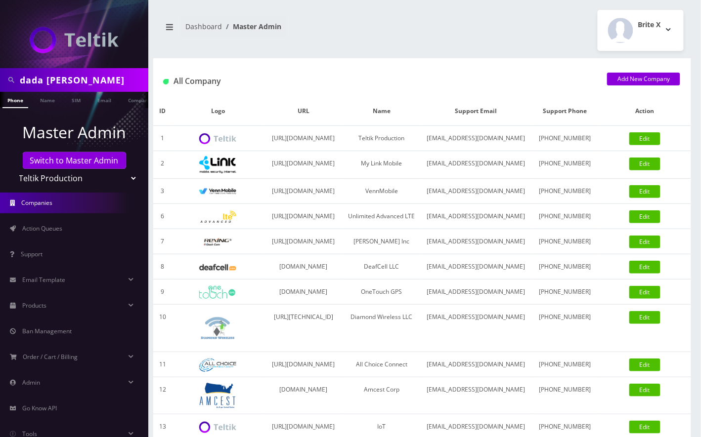
click at [70, 227] on link "Action Queues" at bounding box center [74, 228] width 148 height 21
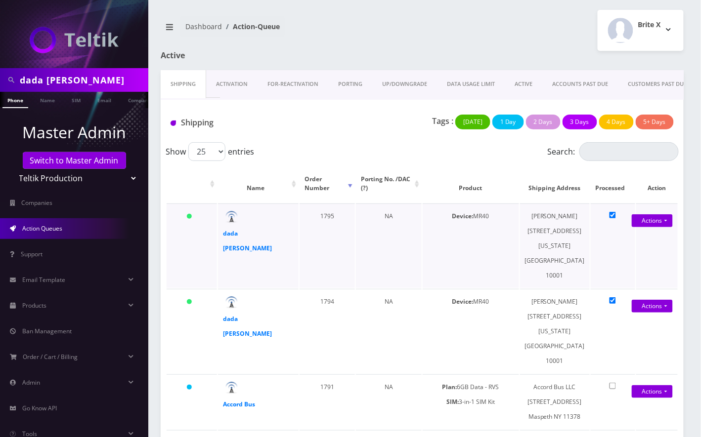
click at [615, 214] on input "checkbox" at bounding box center [613, 215] width 6 height 6
checkbox input "false"
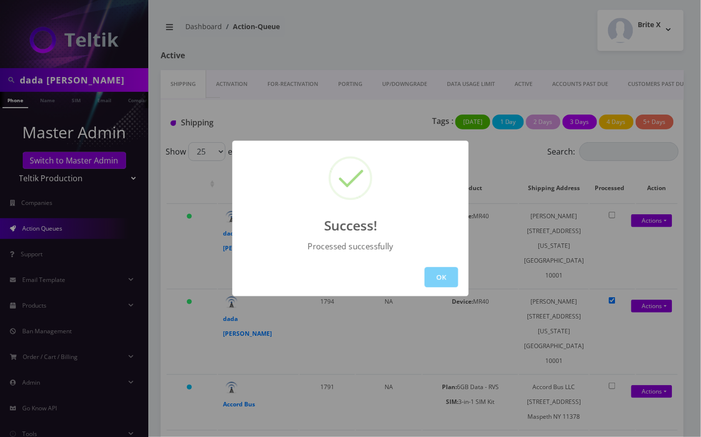
click at [615, 287] on div "Success! Processed successfully OK" at bounding box center [350, 218] width 701 height 437
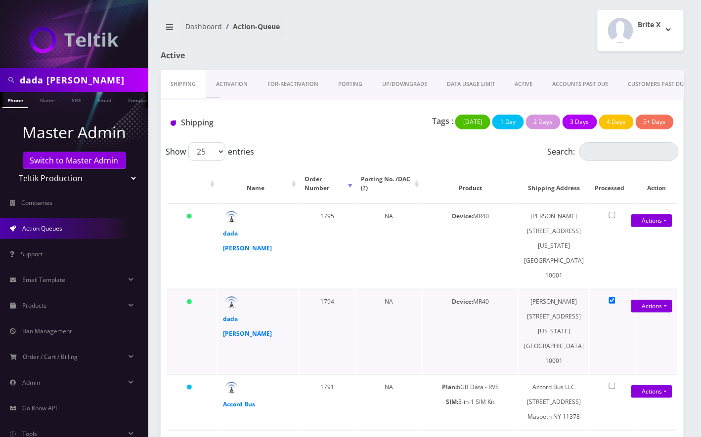
click at [614, 298] on input "checkbox" at bounding box center [612, 301] width 6 height 6
checkbox input "false"
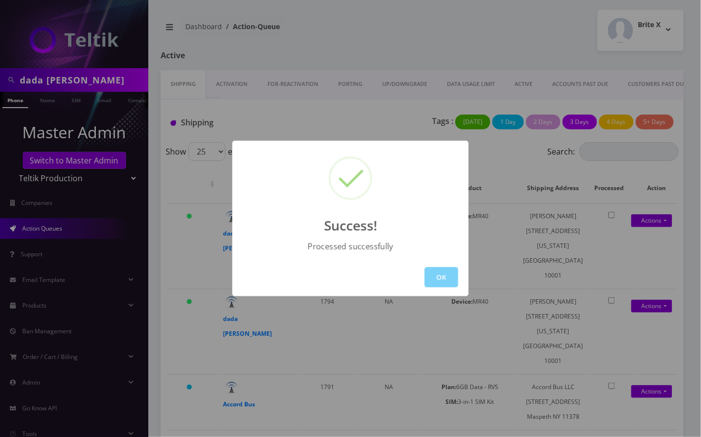
click at [663, 223] on div "Success! Processed successfully OK" at bounding box center [350, 218] width 701 height 437
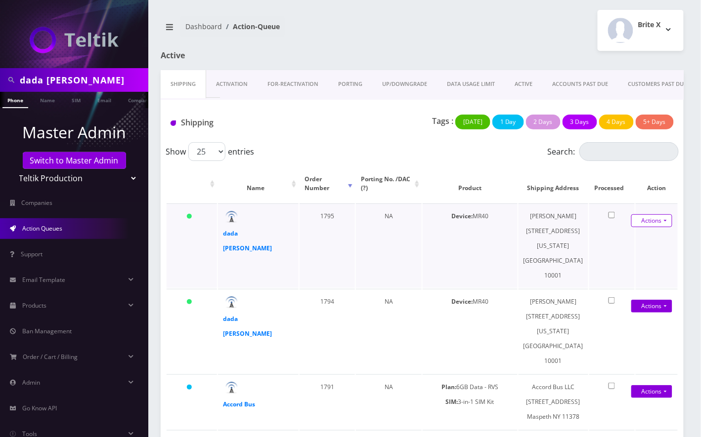
click at [663, 223] on link "Actions" at bounding box center [651, 221] width 41 height 13
click at [622, 258] on link "Close" at bounding box center [641, 254] width 79 height 15
type input "08/19/2025"
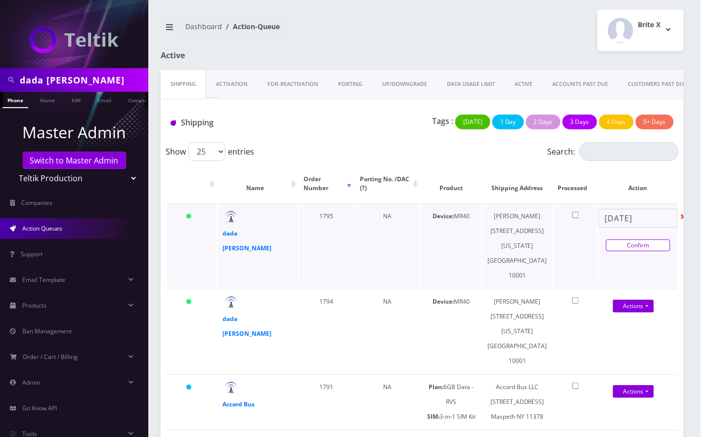
click at [641, 247] on link "Confirm" at bounding box center [638, 246] width 64 height 12
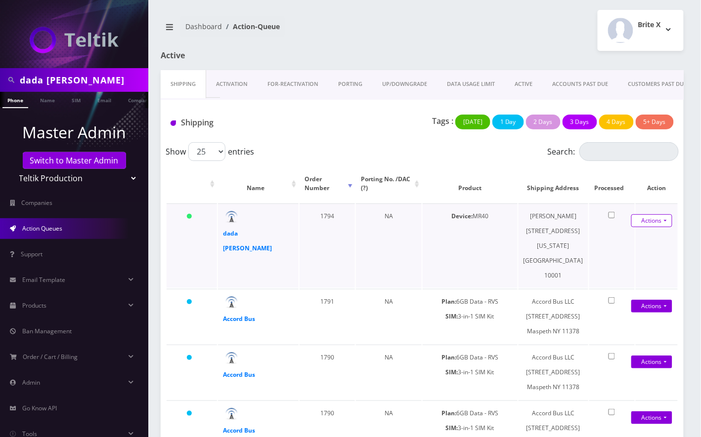
click at [661, 222] on link "Actions" at bounding box center [651, 221] width 41 height 13
click at [627, 256] on link "Close" at bounding box center [641, 254] width 79 height 15
type input "[DATE]"
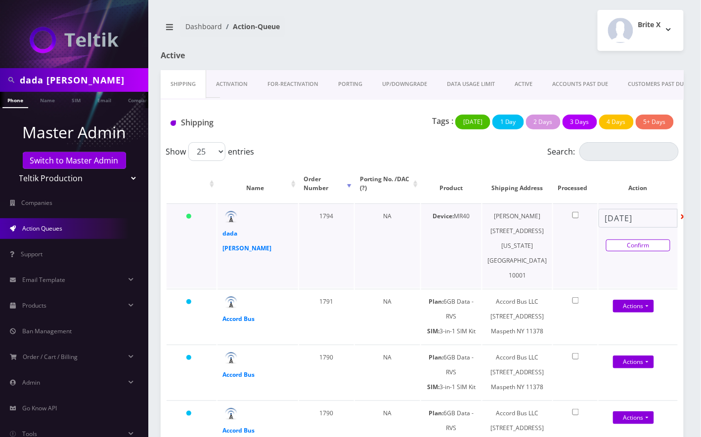
click at [643, 243] on link "Confirm" at bounding box center [638, 246] width 64 height 12
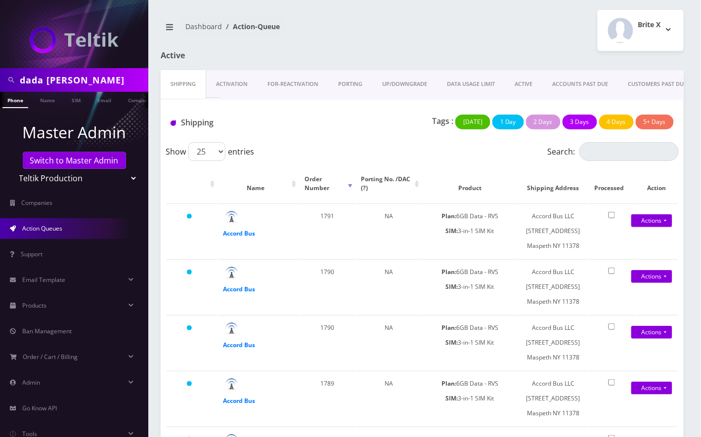
click at [60, 226] on span "Action Queues" at bounding box center [42, 228] width 40 height 8
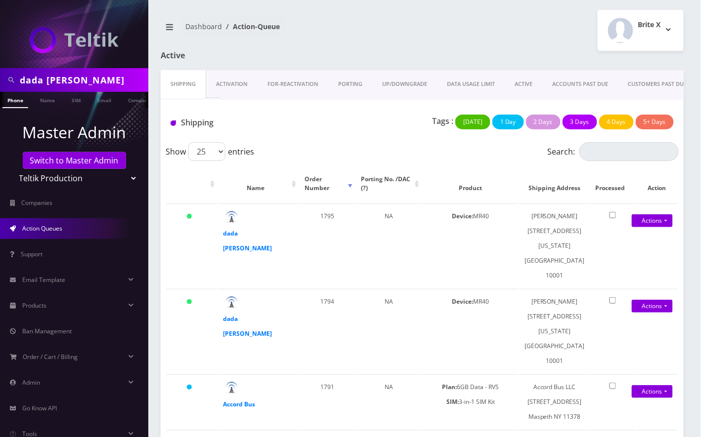
click at [666, 29] on button "Brite X" at bounding box center [641, 30] width 86 height 41
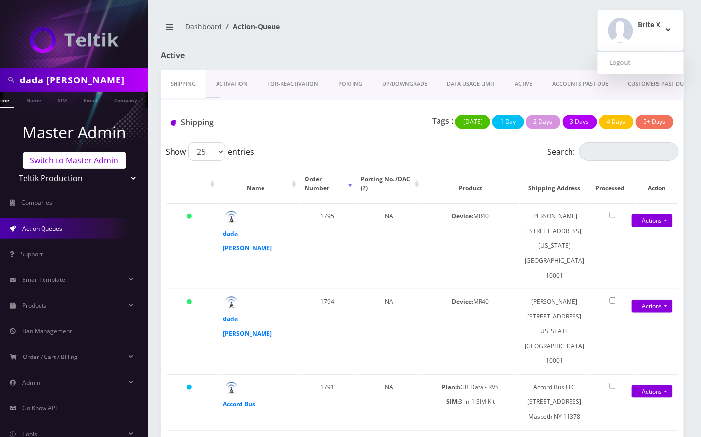
click at [96, 164] on link "Switch to Master Admin" at bounding box center [74, 160] width 103 height 17
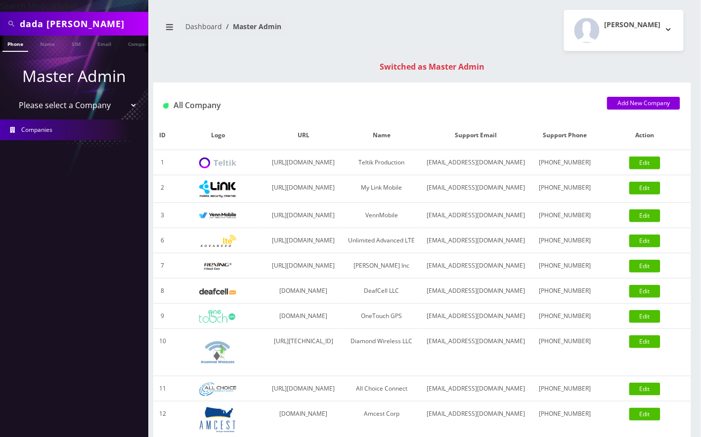
click at [88, 106] on select "Please select a Company Teltik Production My Link Mobile VennMobile Unlimited A…" at bounding box center [74, 105] width 126 height 19
select select "1"
click at [11, 96] on select "Please select a Company Teltik Production My Link Mobile VennMobile Unlimited A…" at bounding box center [74, 105] width 126 height 19
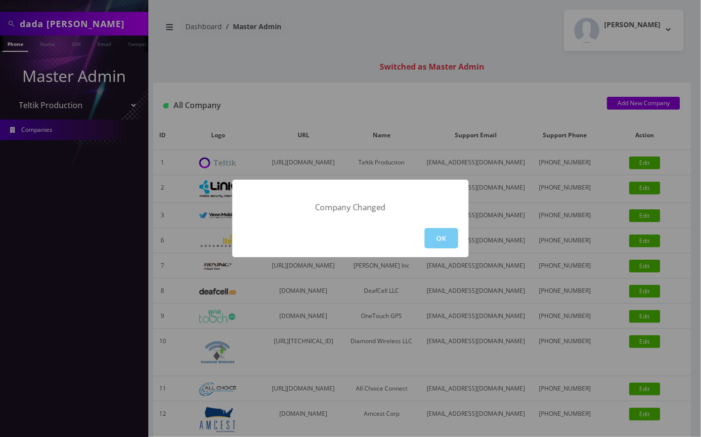
click at [438, 237] on button "OK" at bounding box center [442, 238] width 34 height 20
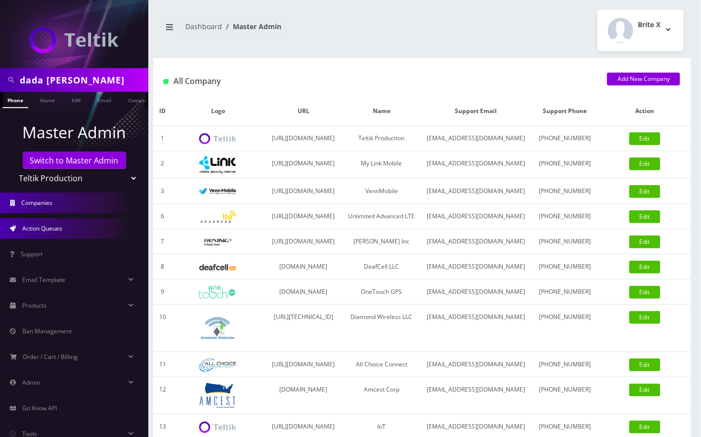
click at [58, 232] on span "Action Queues" at bounding box center [42, 228] width 40 height 8
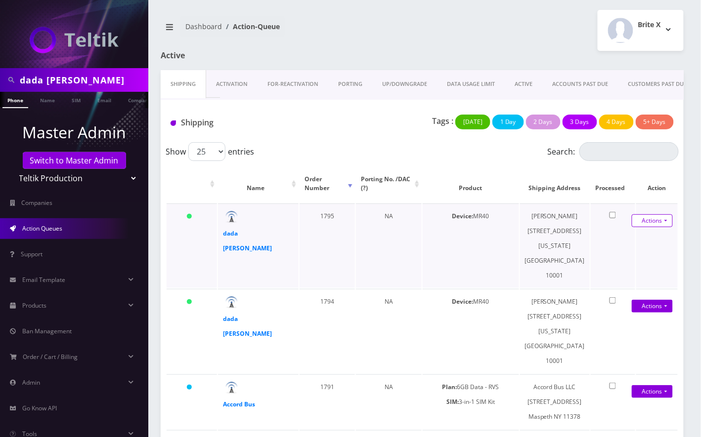
click at [661, 220] on link "Actions" at bounding box center [652, 221] width 41 height 13
click at [628, 251] on link "Close" at bounding box center [641, 254] width 79 height 15
type input "[DATE]"
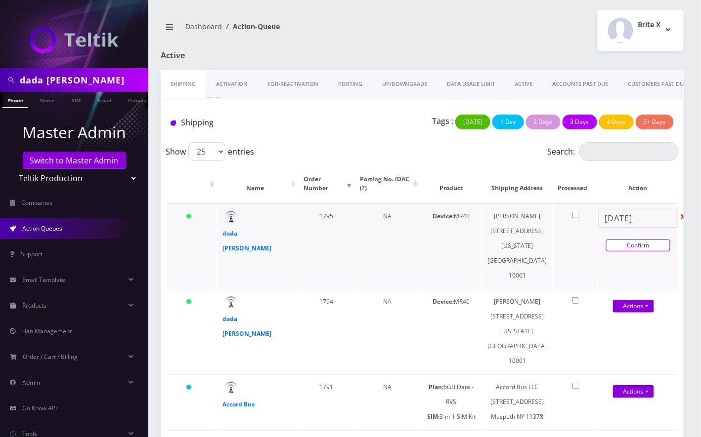
click at [628, 245] on link "Confirm" at bounding box center [638, 246] width 64 height 12
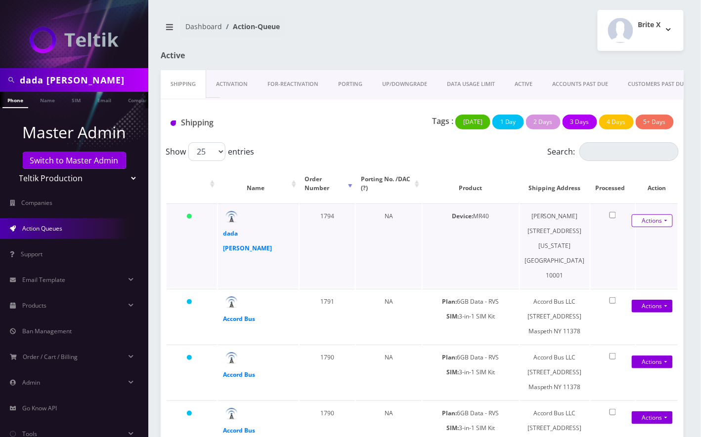
click at [660, 219] on link "Actions" at bounding box center [652, 221] width 41 height 13
click at [628, 250] on link "Close" at bounding box center [641, 254] width 79 height 15
type input "08/19/2025"
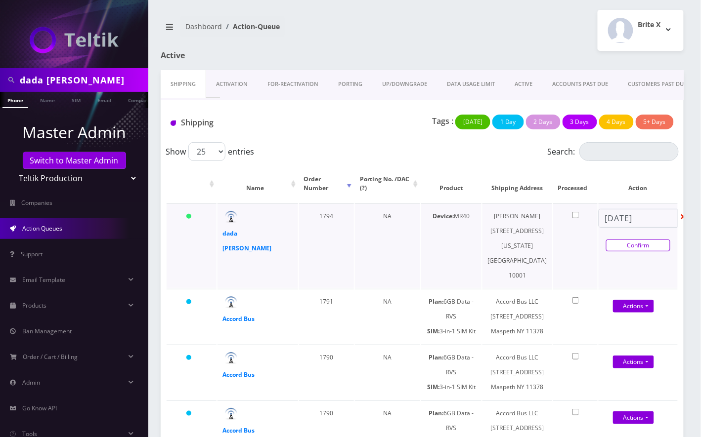
click at [629, 244] on link "Confirm" at bounding box center [638, 246] width 64 height 12
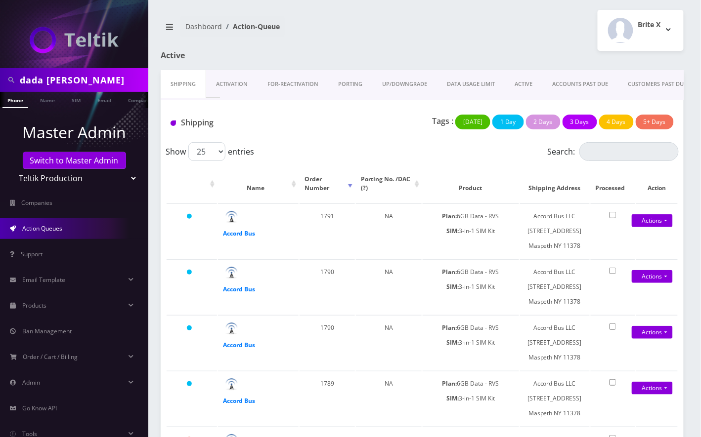
click at [50, 229] on span "Action Queues" at bounding box center [42, 228] width 40 height 8
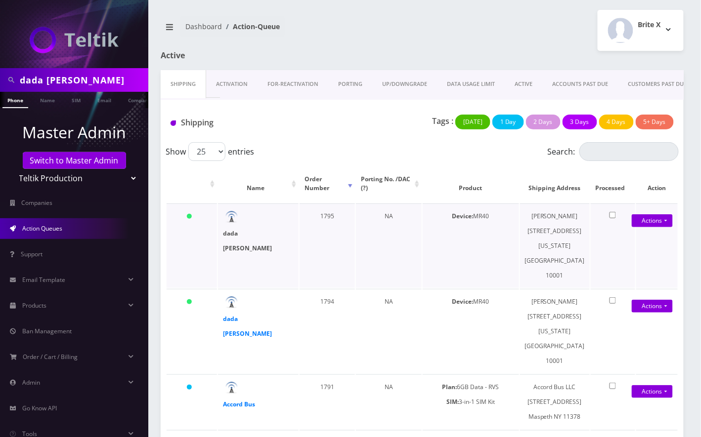
click at [246, 234] on strong "dada [PERSON_NAME]" at bounding box center [247, 240] width 49 height 23
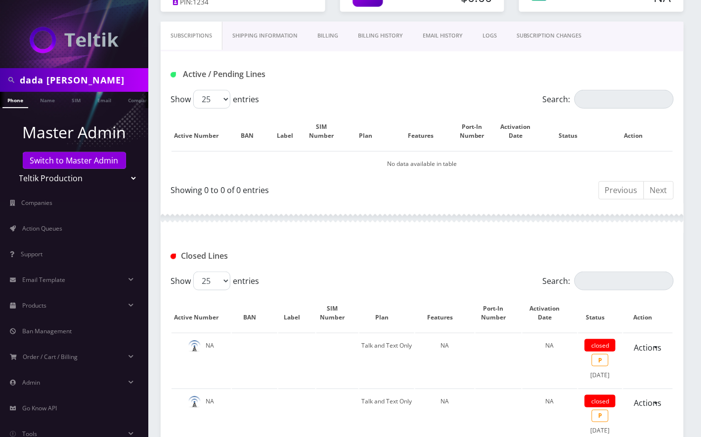
scroll to position [86, 0]
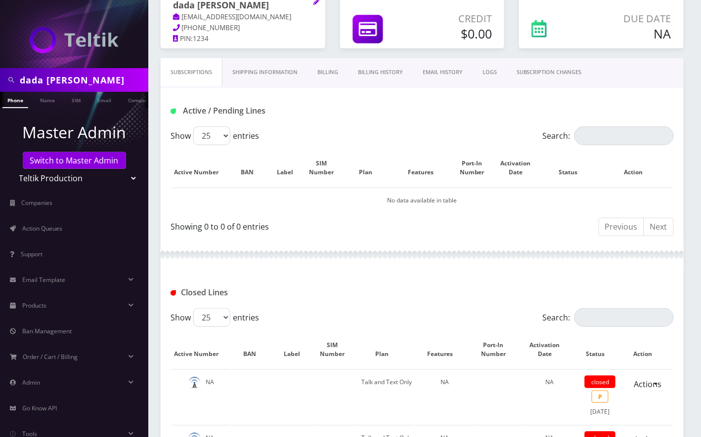
click at [441, 73] on link "EMAIL HISTORY" at bounding box center [443, 72] width 60 height 28
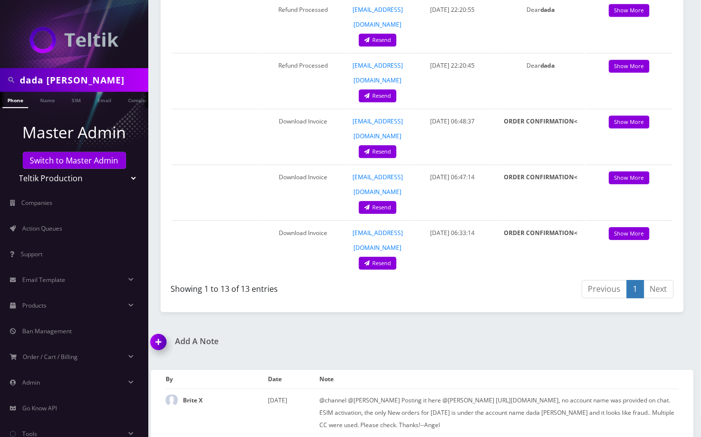
click at [160, 336] on img at bounding box center [160, 345] width 29 height 29
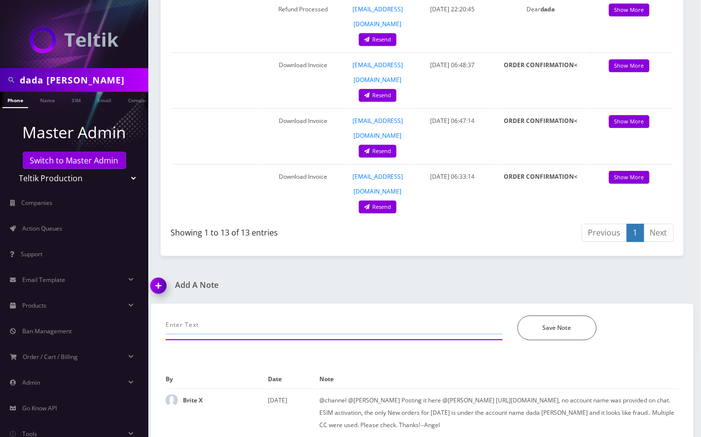
click at [230, 316] on input "text" at bounding box center [334, 325] width 337 height 19
paste input "definitely fraud. Good looking out."
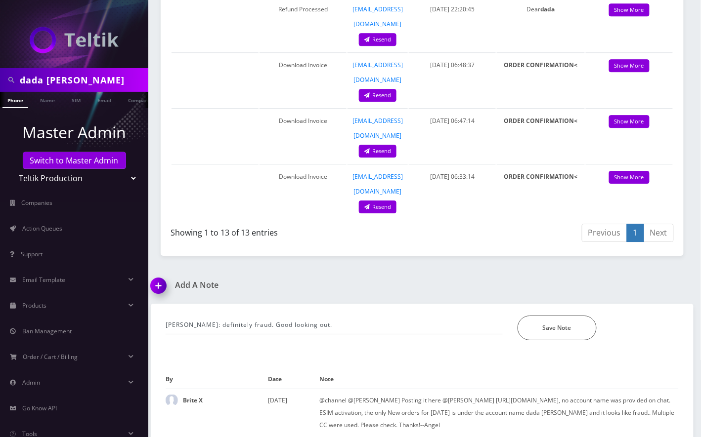
click at [639, 334] on div "Per Shlomo: definitely fraud. Good looking out. *Please Enter Note Save Note" at bounding box center [422, 326] width 528 height 44
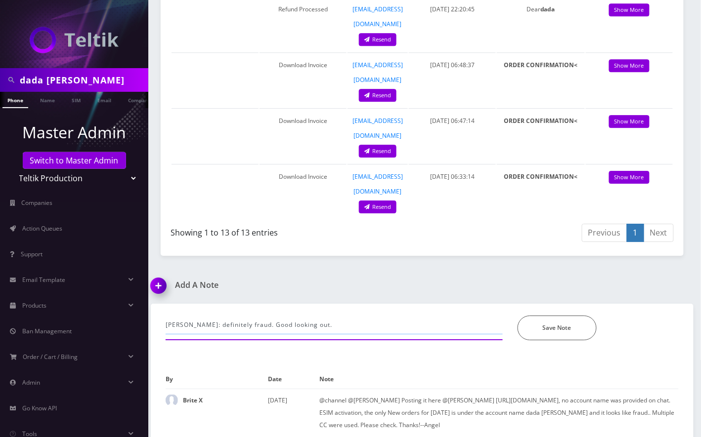
click at [356, 316] on input "Per Shlomo: definitely fraud. Good looking out." at bounding box center [334, 325] width 337 height 19
paste input "@Angel I refunded and changed email. Please close all their orders in the shipp…"
type input "Per Shlomo: definitely fraud. Good looking out.@Angel I refunded and changed em…"
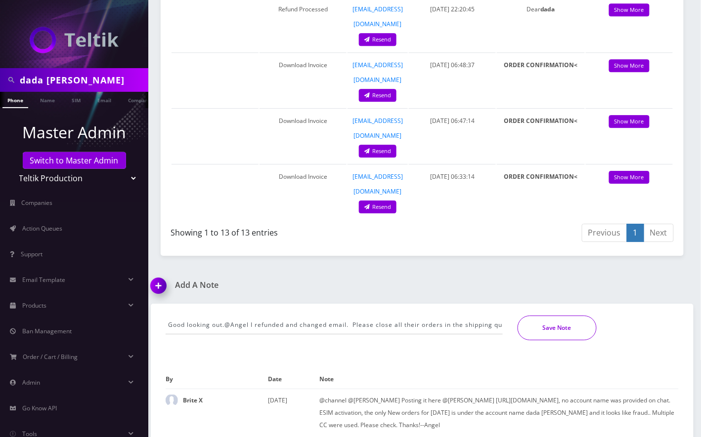
click at [551, 322] on button "Save Note" at bounding box center [557, 328] width 79 height 25
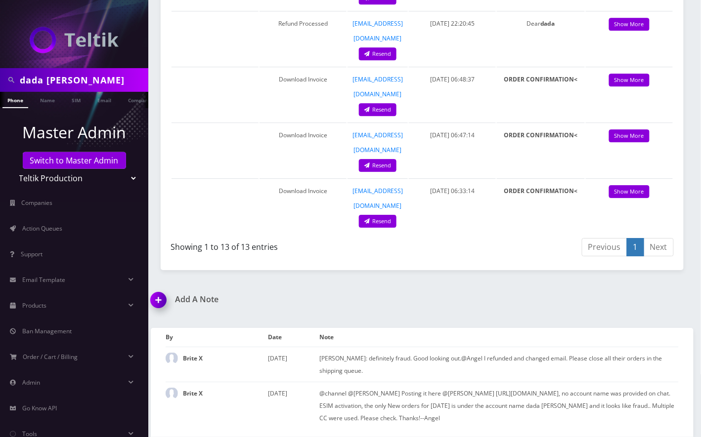
scroll to position [749, 0]
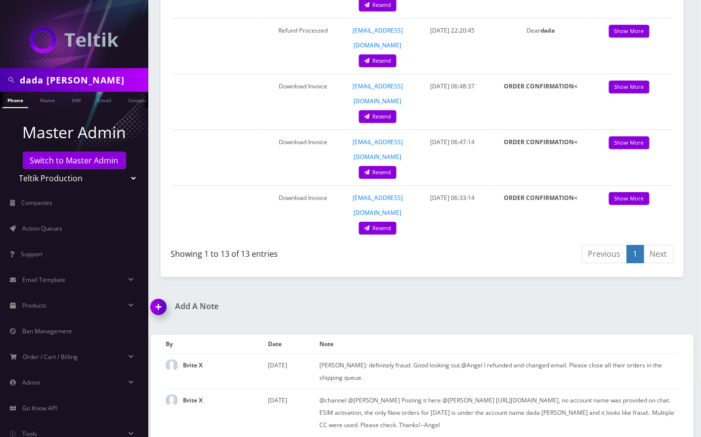
click at [669, 302] on div "Add A Note Per Shlomo: definitely fraud. Good looking out.@Angel I refunded and…" at bounding box center [422, 373] width 558 height 142
click at [58, 76] on input "dada sada" at bounding box center [83, 80] width 126 height 19
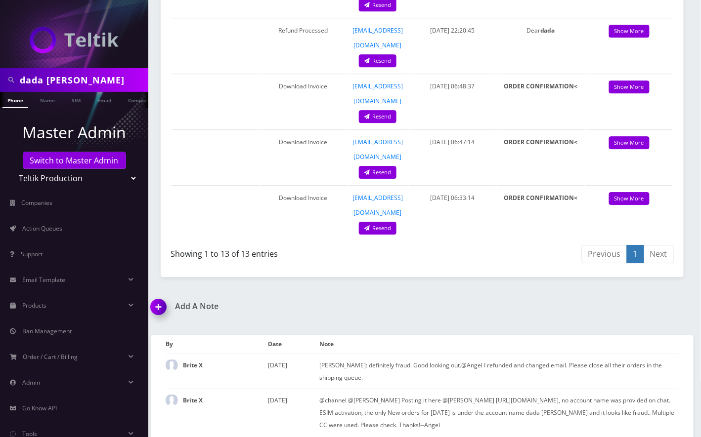
paste input "8483894786"
type input "8483894786"
click at [66, 160] on link "Switch to Master Admin" at bounding box center [74, 160] width 103 height 17
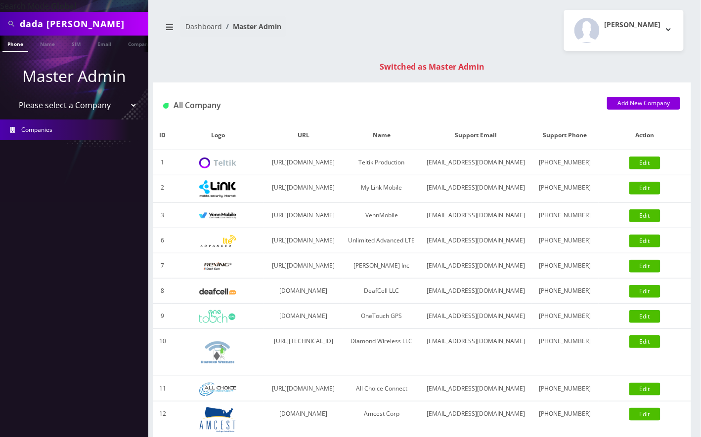
click at [37, 24] on input "dada [PERSON_NAME]" at bounding box center [83, 23] width 126 height 19
paste input "8483894786"
type input "8483894786"
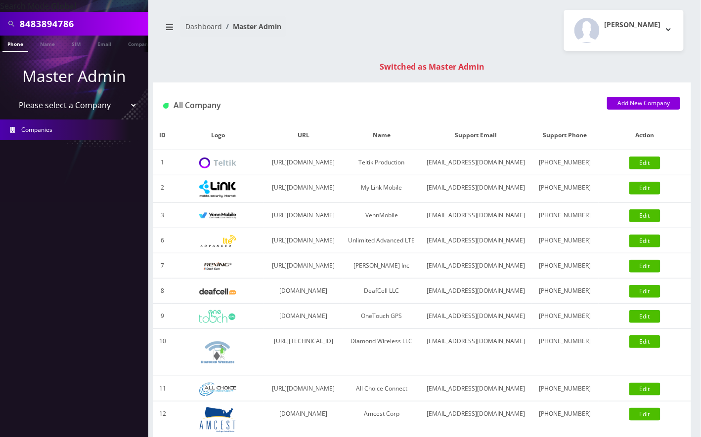
click at [8, 43] on li at bounding box center [5, 46] width 10 height 25
click at [12, 45] on link "Phone" at bounding box center [15, 44] width 26 height 16
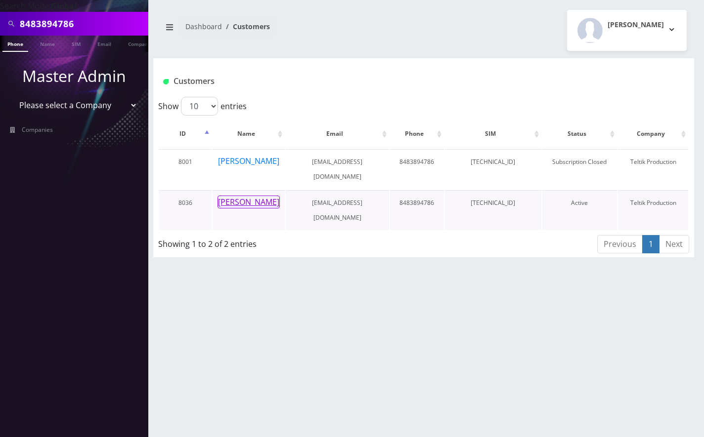
click at [243, 196] on button "[PERSON_NAME]" at bounding box center [249, 202] width 62 height 13
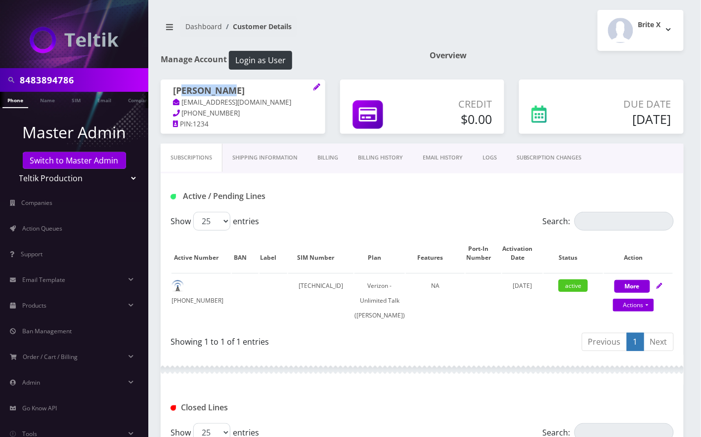
drag, startPoint x: 235, startPoint y: 90, endPoint x: 183, endPoint y: 91, distance: 51.9
click at [183, 91] on h1 "[PERSON_NAME]" at bounding box center [243, 92] width 140 height 12
copy h1 "[PERSON_NAME]"
click at [397, 161] on link "Billing History" at bounding box center [380, 158] width 65 height 28
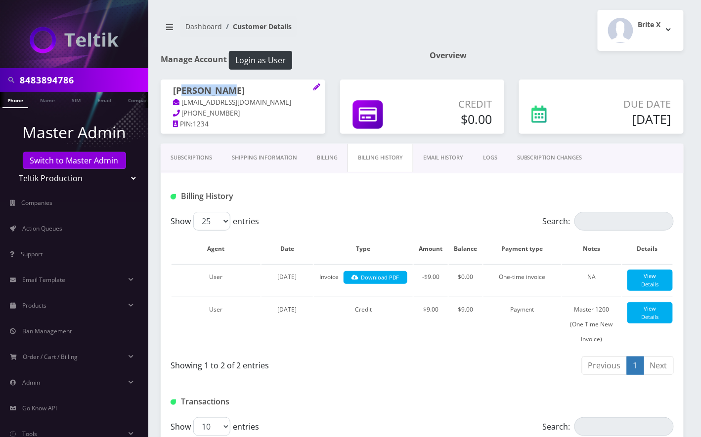
click at [341, 161] on link "Billing" at bounding box center [327, 158] width 41 height 28
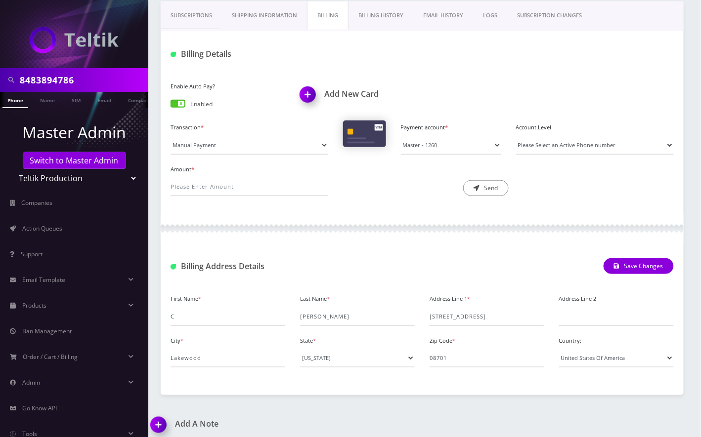
scroll to position [149, 0]
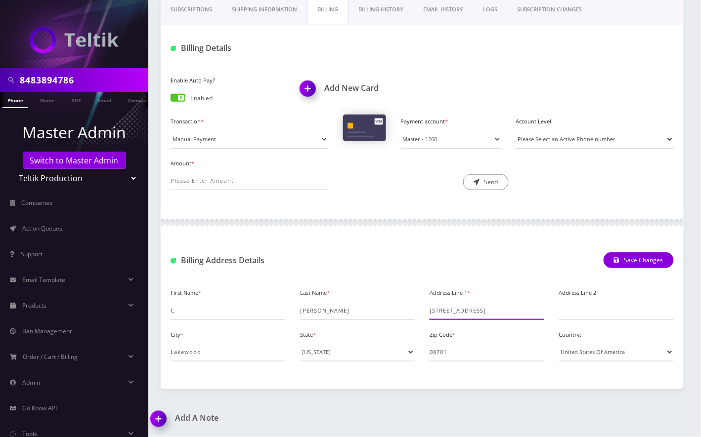
click at [477, 310] on input "[STREET_ADDRESS]" at bounding box center [487, 311] width 115 height 19
click at [477, 309] on input "[STREET_ADDRESS]" at bounding box center [487, 311] width 115 height 19
click at [451, 353] on input "08701" at bounding box center [487, 352] width 115 height 19
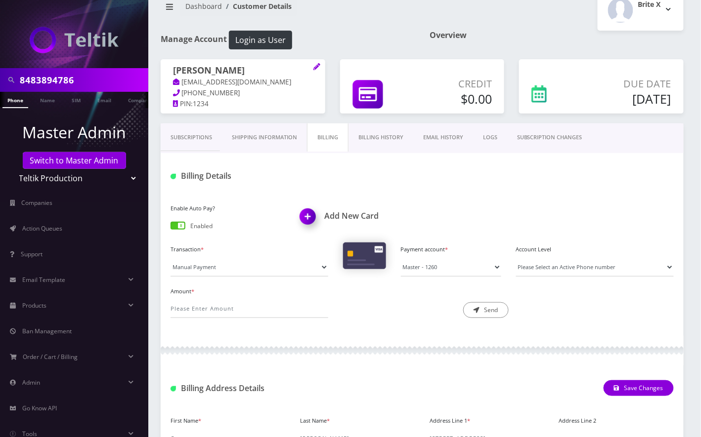
scroll to position [17, 0]
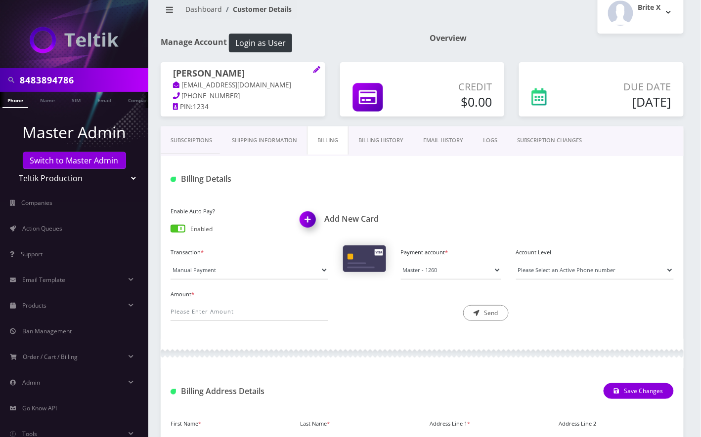
click at [248, 71] on h1 "[PERSON_NAME]" at bounding box center [243, 74] width 140 height 12
copy h1 "[PERSON_NAME]"
click at [641, 187] on div at bounding box center [509, 179] width 346 height 16
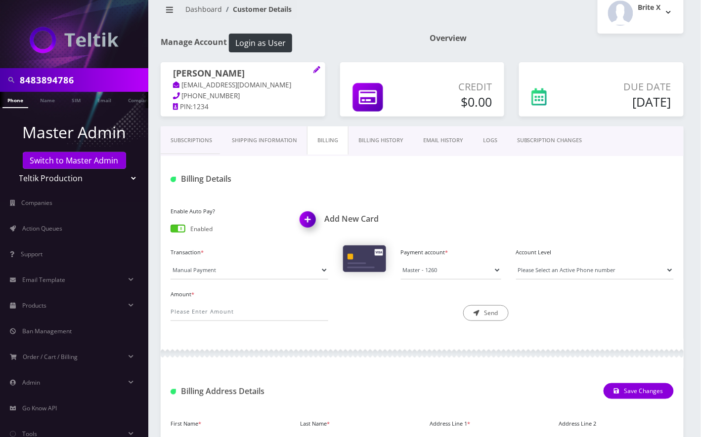
click at [383, 16] on nav "Dashboard Customer Details" at bounding box center [288, 13] width 254 height 28
click at [380, 144] on link "Billing History" at bounding box center [381, 141] width 65 height 28
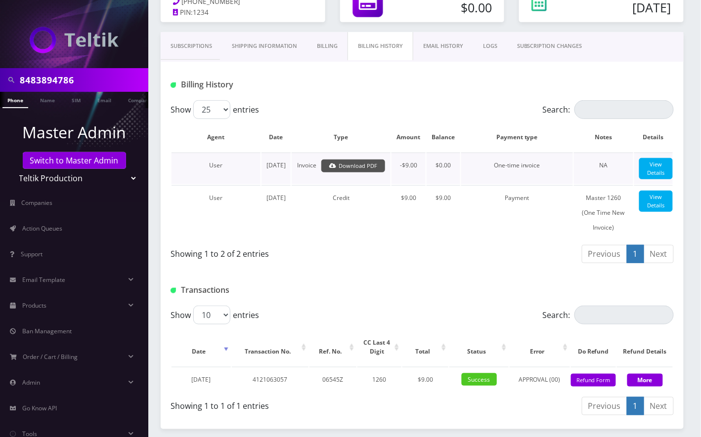
scroll to position [40, 0]
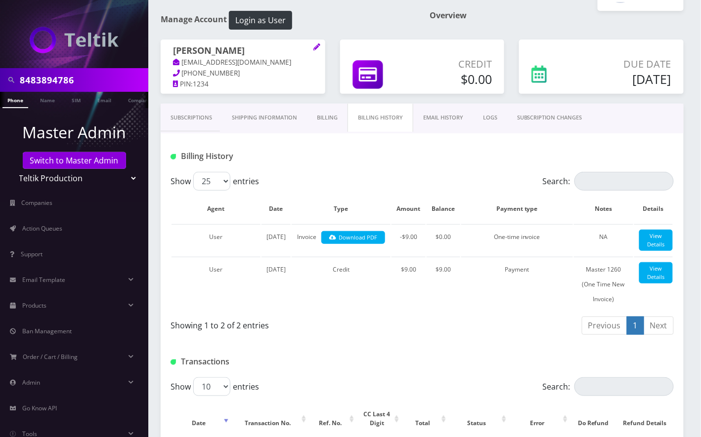
click at [329, 118] on link "Billing" at bounding box center [327, 118] width 41 height 28
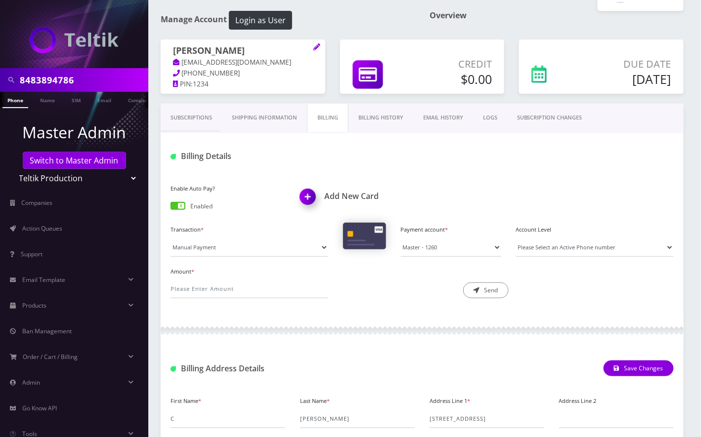
scroll to position [106, 0]
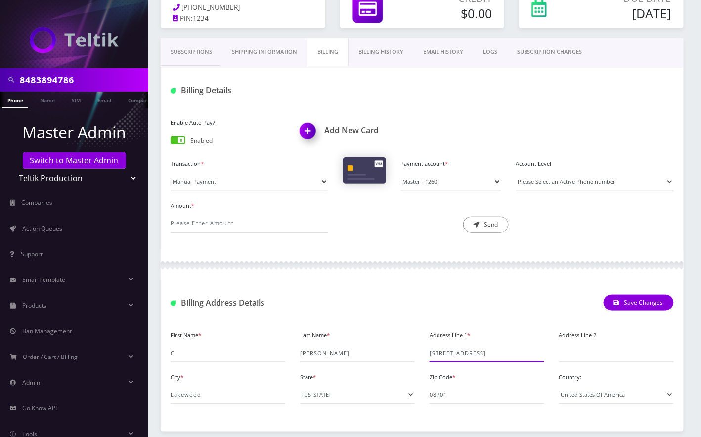
click at [475, 349] on input "[STREET_ADDRESS]" at bounding box center [487, 353] width 115 height 19
click at [628, 264] on div at bounding box center [422, 266] width 523 height 30
click at [225, 390] on input "Lakewood" at bounding box center [228, 395] width 115 height 19
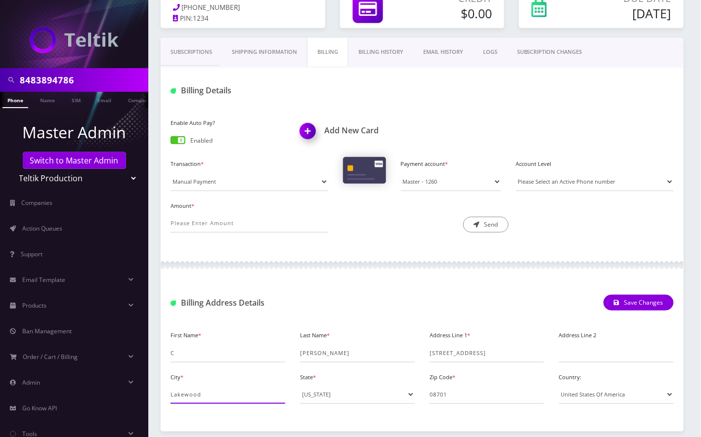
click at [225, 390] on input "Lakewood" at bounding box center [228, 395] width 115 height 19
drag, startPoint x: 656, startPoint y: 343, endPoint x: 600, endPoint y: 352, distance: 57.7
click at [657, 342] on div "Address Line 2" at bounding box center [617, 346] width 130 height 34
click at [468, 390] on input "08701" at bounding box center [487, 395] width 115 height 19
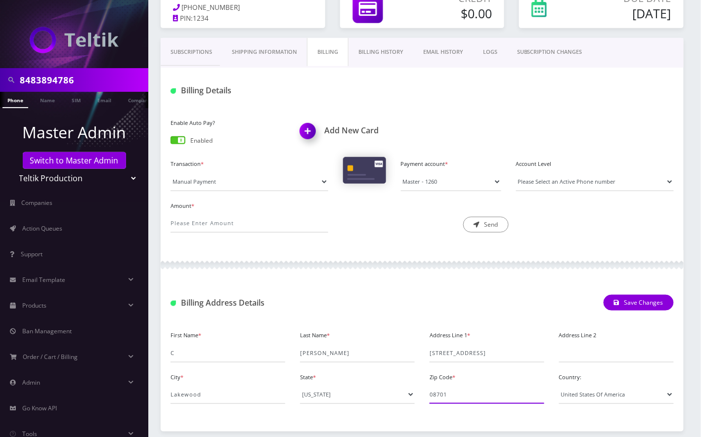
click at [468, 390] on input "08701" at bounding box center [487, 395] width 115 height 19
click at [641, 232] on div "Amount * Description * Send" at bounding box center [422, 220] width 518 height 42
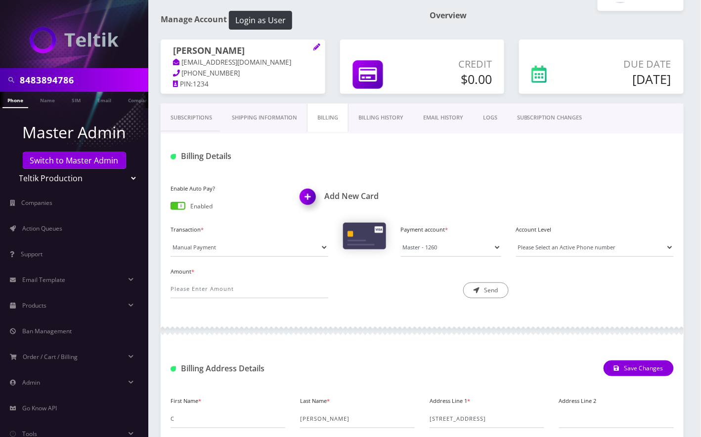
click at [179, 117] on link "Subscriptions" at bounding box center [191, 118] width 61 height 28
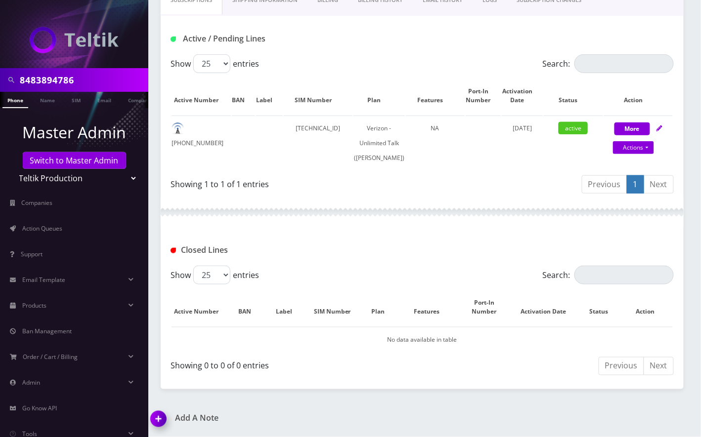
scroll to position [170, 0]
click at [162, 414] on img at bounding box center [160, 422] width 29 height 29
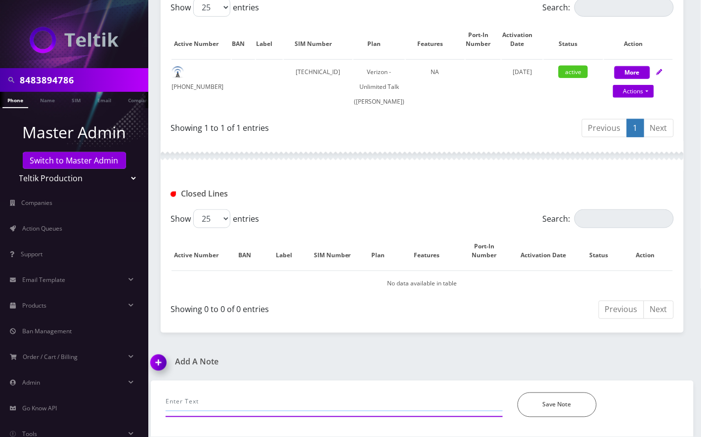
click at [214, 408] on input "text" at bounding box center [334, 402] width 337 height 19
type input "r"
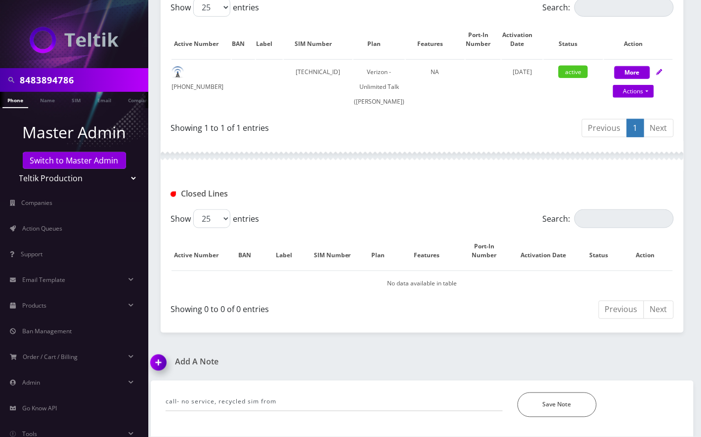
click at [637, 356] on div "8483894786 Phone Name SIM Email Company Customer Dashboard Customer Details Bri…" at bounding box center [422, 112] width 558 height 652
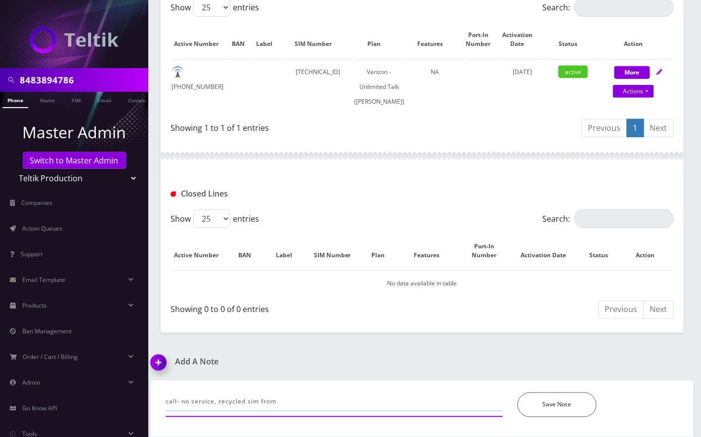
click at [313, 407] on input "call- no service, recycled sim from" at bounding box center [334, 402] width 337 height 19
paste input "[PERSON_NAME]"
drag, startPoint x: 210, startPoint y: 404, endPoint x: 146, endPoint y: 404, distance: 64.3
click at [146, 404] on div "call- no service, recycled sim from [PERSON_NAME] account (activated and deacti…" at bounding box center [422, 409] width 558 height 56
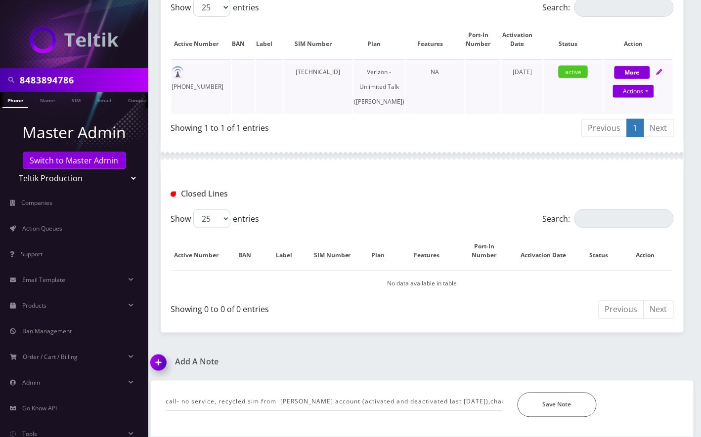
click at [345, 62] on td "[TECHNICAL_ID]" at bounding box center [318, 86] width 69 height 55
copy td "[TECHNICAL_ID]"
click at [296, 390] on div "call- no service, recycled sim from [PERSON_NAME] account (activated and deacti…" at bounding box center [422, 399] width 528 height 37
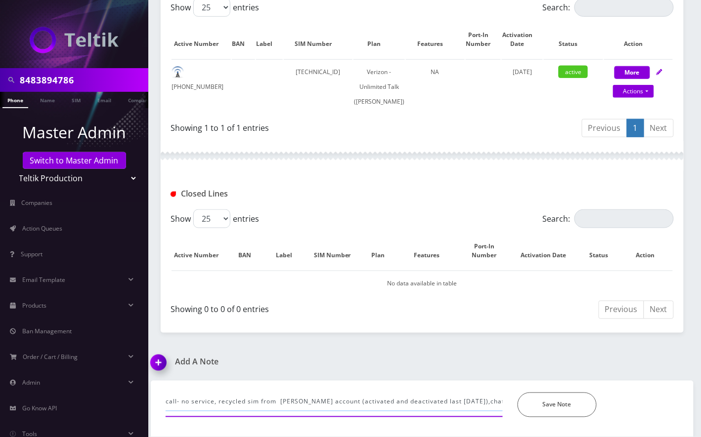
click at [260, 402] on input "call- no service, recycled sim from [PERSON_NAME] account (activated and deacti…" at bounding box center [334, 402] width 337 height 19
paste input "[TECHNICAL_ID]"
click at [385, 403] on input "call- no service, recycled sim [TECHNICAL_ID] from [PERSON_NAME] account (activ…" at bounding box center [334, 402] width 337 height 19
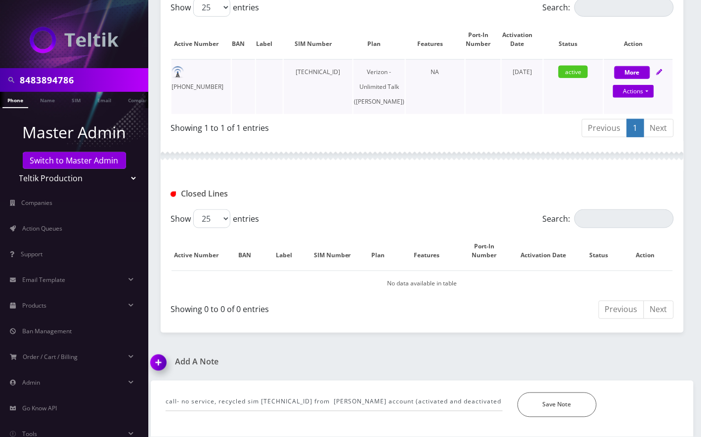
click at [216, 60] on td "[PHONE_NUMBER]" at bounding box center [201, 86] width 59 height 55
copy td "[PHONE_NUMBER]"
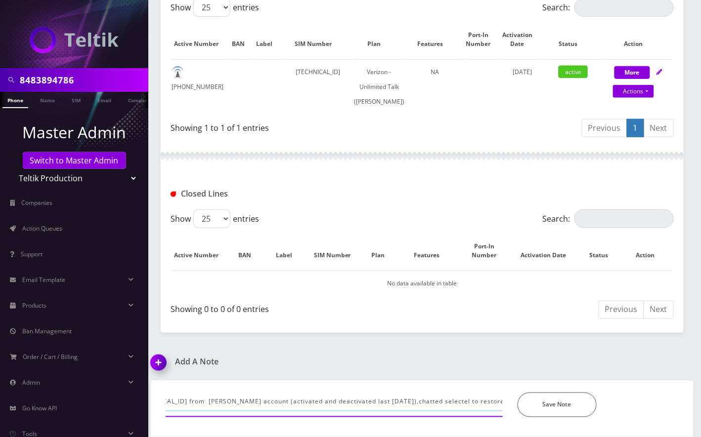
scroll to position [0, 167]
drag, startPoint x: 370, startPoint y: 399, endPoint x: 515, endPoint y: 403, distance: 144.9
click at [515, 403] on div "call- no service, recycled sim [TECHNICAL_ID] from [PERSON_NAME] account (activ…" at bounding box center [422, 405] width 528 height 25
click at [490, 402] on input "call- no service, recycled sim [TECHNICAL_ID] from [PERSON_NAME] account (activ…" at bounding box center [334, 402] width 337 height 19
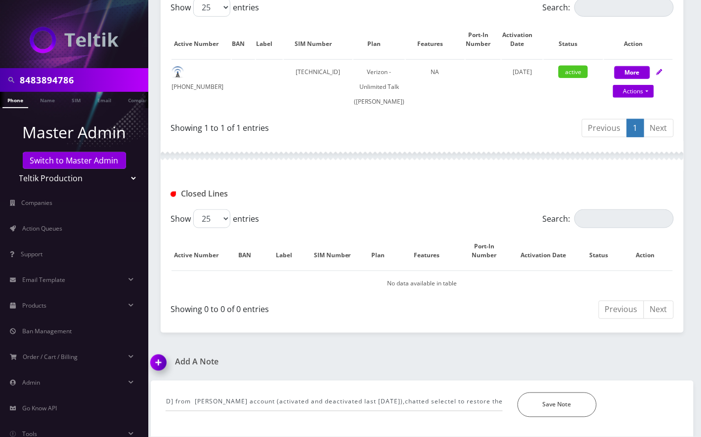
scroll to position [0, 0]
click at [502, 401] on div "call- no service, recycled sim [TECHNICAL_ID] from [PERSON_NAME] account (activ…" at bounding box center [334, 405] width 352 height 25
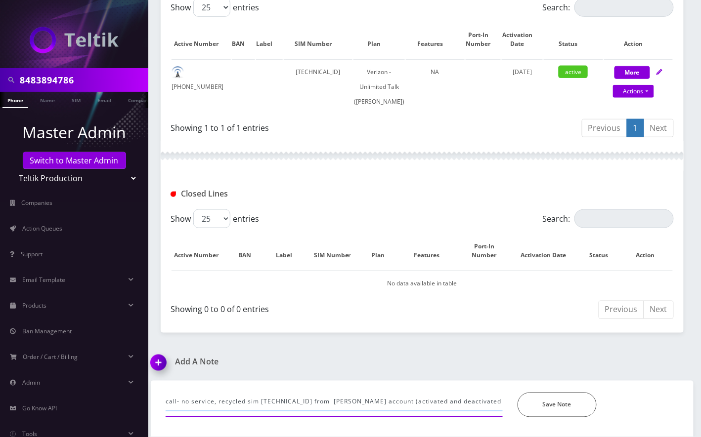
click at [502, 401] on input "call- no service, recycled sim [TECHNICAL_ID] from [PERSON_NAME] account (activ…" at bounding box center [334, 402] width 337 height 19
paste input "[PHONE_NUMBER]"
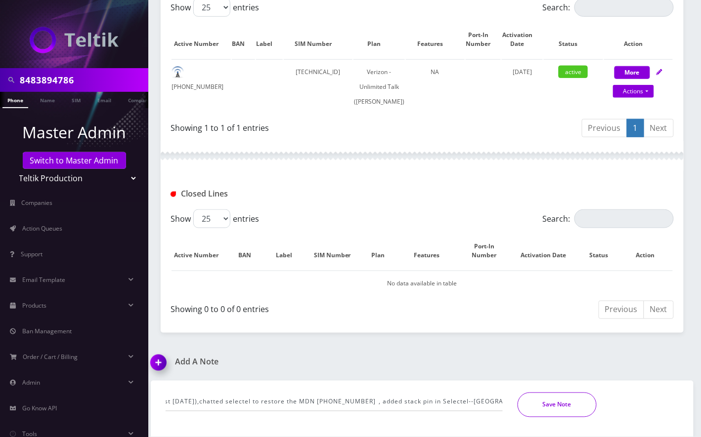
click at [564, 412] on button "Save Note" at bounding box center [557, 405] width 79 height 25
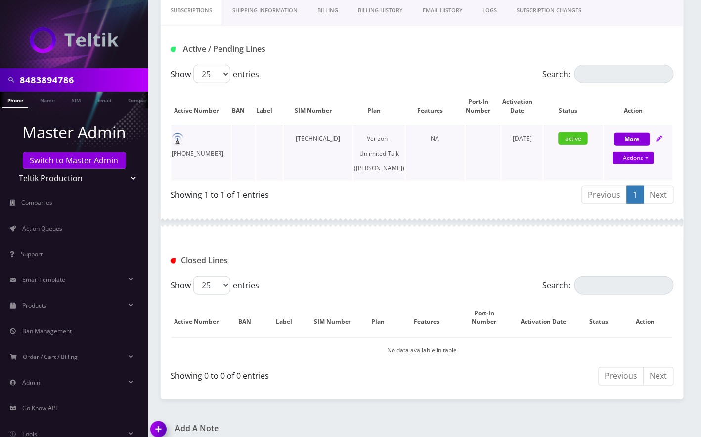
scroll to position [28, 0]
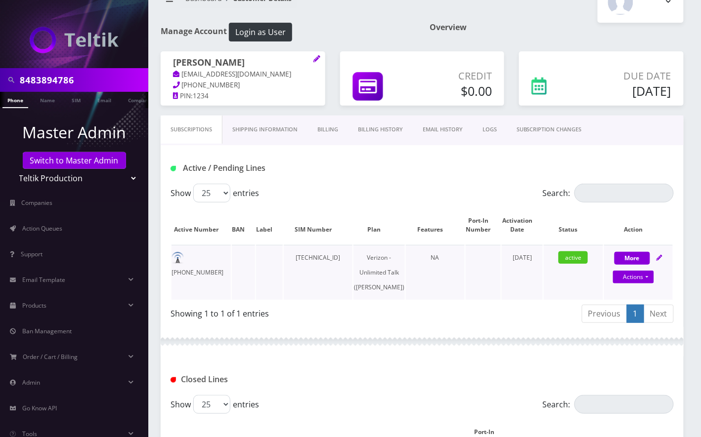
click at [202, 261] on td "[PHONE_NUMBER]" at bounding box center [201, 272] width 59 height 55
click at [212, 257] on td "[PHONE_NUMBER]" at bounding box center [201, 272] width 59 height 55
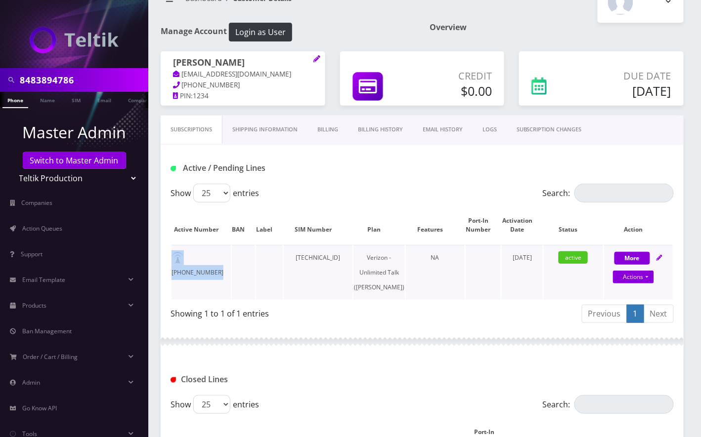
copy td "[PHONE_NUMBER]"
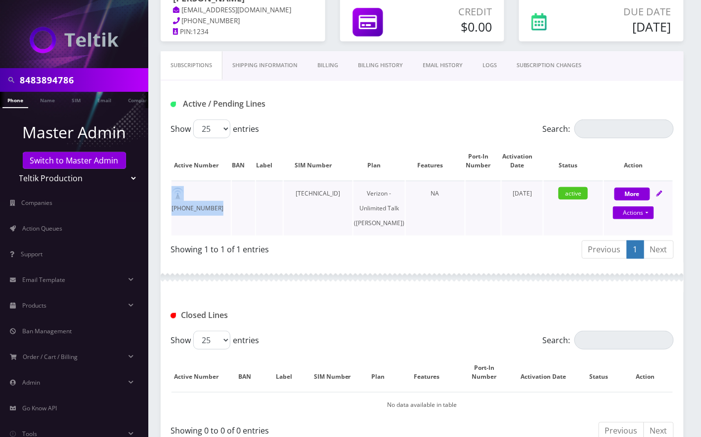
scroll to position [241, 0]
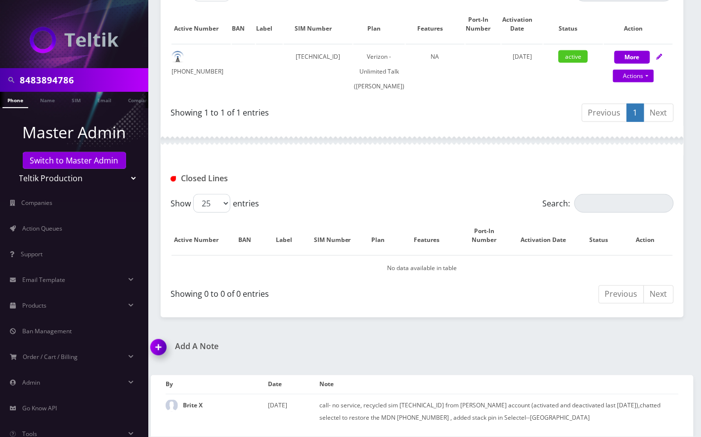
click at [454, 356] on div "Add A Note call- no service, recycled sim [TECHNICAL_ID] from [PERSON_NAME] acc…" at bounding box center [422, 390] width 558 height 95
click at [415, 408] on td "call- no service, recycled sim [TECHNICAL_ID] from [PERSON_NAME] account (activ…" at bounding box center [498, 412] width 359 height 35
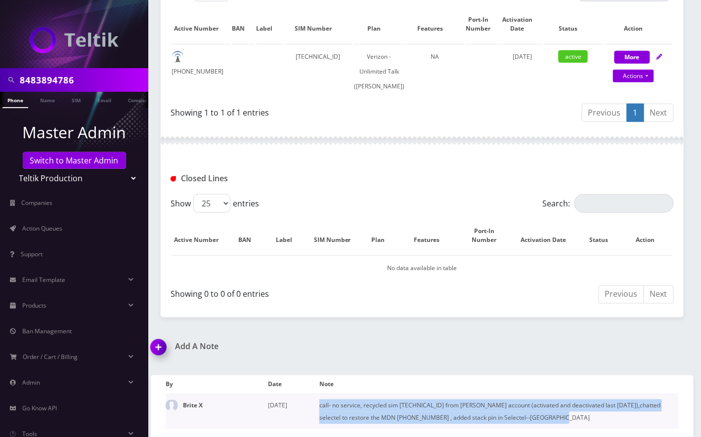
click at [415, 408] on td "call- no service, recycled sim [TECHNICAL_ID] from [PERSON_NAME] account (activ…" at bounding box center [498, 412] width 359 height 35
copy td "call- no service, recycled sim [TECHNICAL_ID] from [PERSON_NAME] account (activ…"
click at [155, 346] on img at bounding box center [160, 351] width 29 height 29
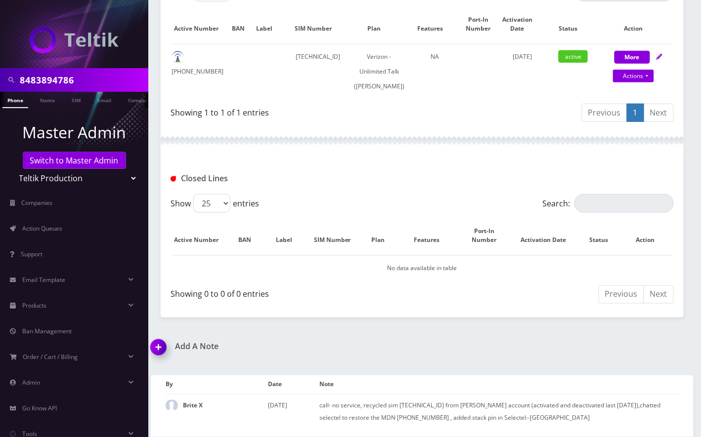
scroll to position [298, 0]
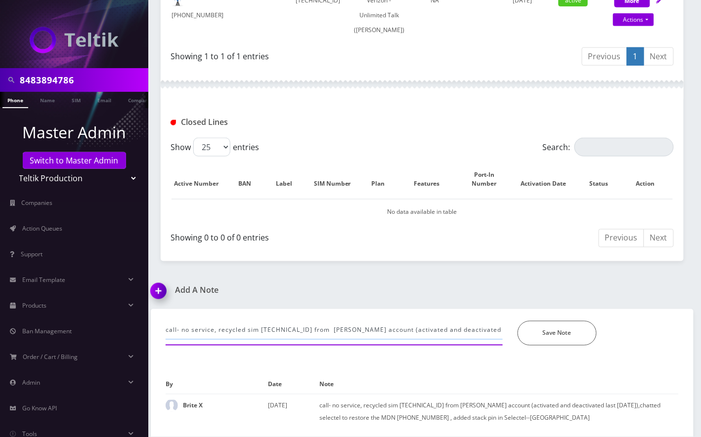
click at [256, 331] on input "call- no service, recycled sim [TECHNICAL_ID] from [PERSON_NAME] account (activ…" at bounding box center [334, 330] width 337 height 19
paste input "[PERSON_NAME] account (activated and deactivated last [DATE]),chatted selectel …"
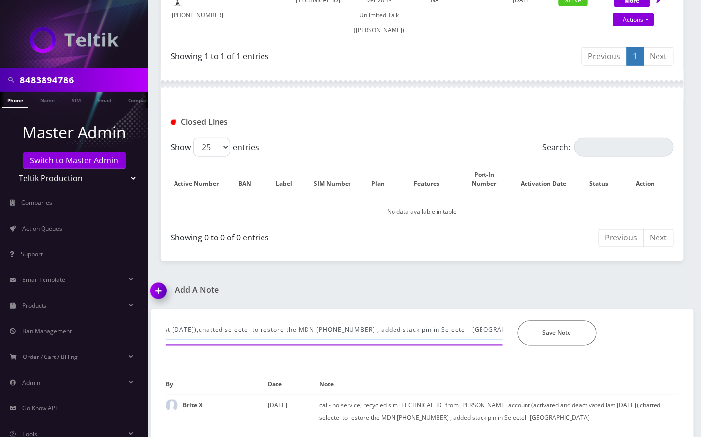
drag, startPoint x: 414, startPoint y: 333, endPoint x: 441, endPoint y: 330, distance: 27.3
click at [441, 330] on input "call- no service, recycled sim [TECHNICAL_ID] from [PERSON_NAME] account (activ…" at bounding box center [334, 330] width 337 height 19
click at [438, 331] on input "call- no service, recycled sim [TECHNICAL_ID] from [PERSON_NAME] account (activ…" at bounding box center [334, 330] width 337 height 19
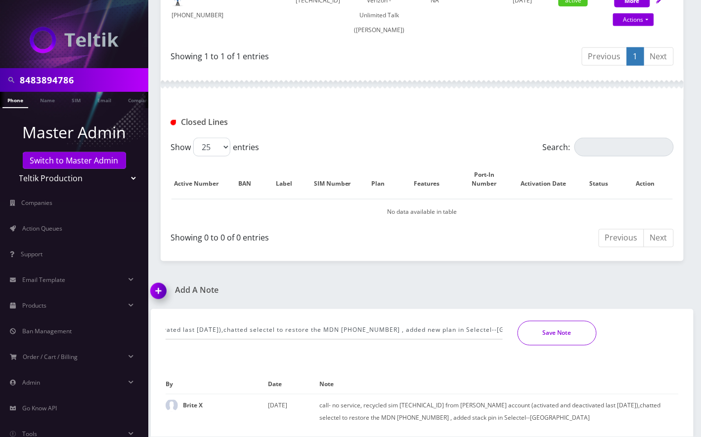
click at [542, 331] on button "Save Note" at bounding box center [557, 333] width 79 height 25
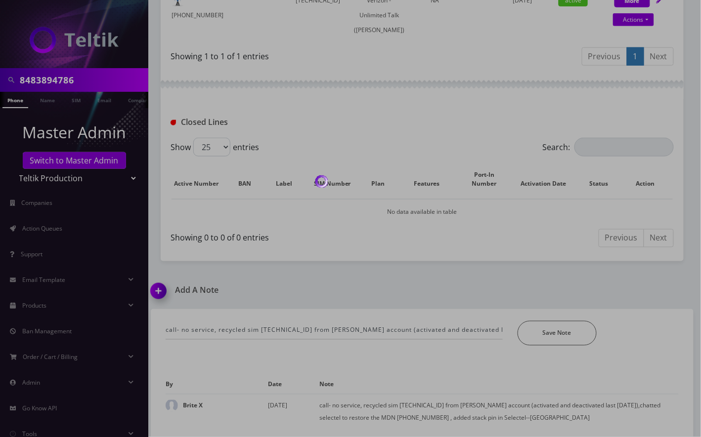
scroll to position [277, 0]
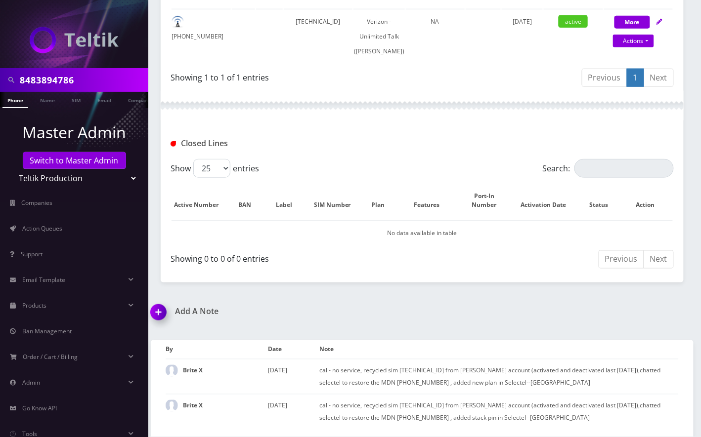
click at [162, 310] on img at bounding box center [160, 316] width 29 height 29
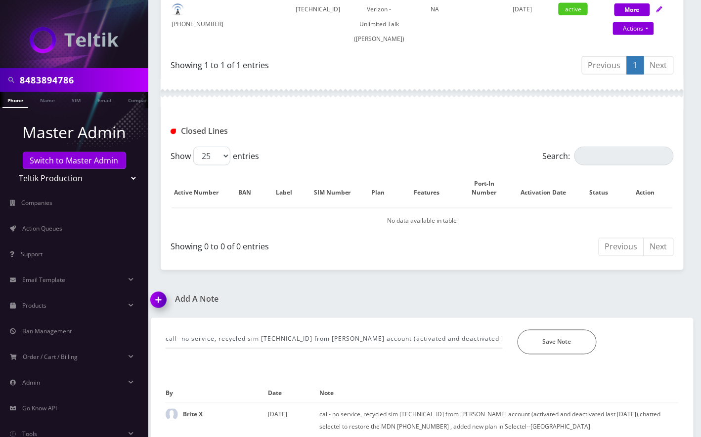
scroll to position [333, 0]
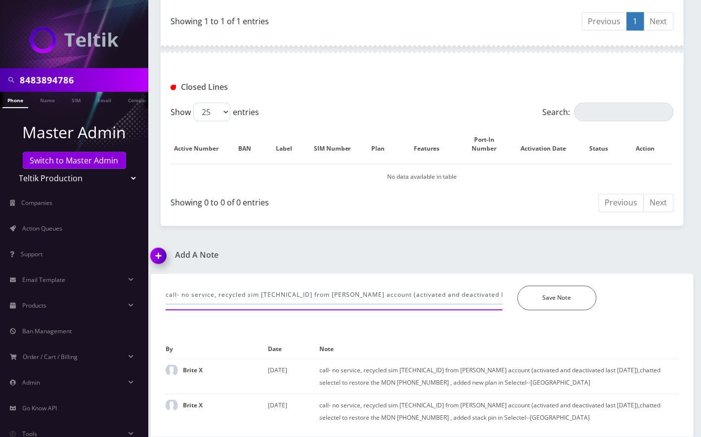
click at [209, 289] on input "call- no service, recycled sim [TECHNICAL_ID] from [PERSON_NAME] account (activ…" at bounding box center [334, 295] width 337 height 19
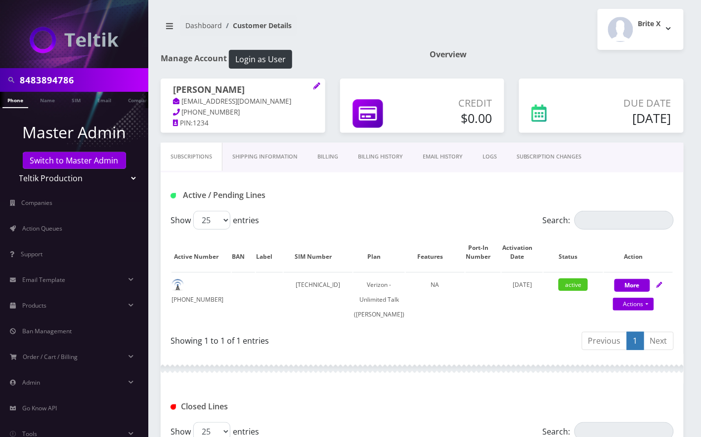
scroll to position [0, 0]
click at [244, 87] on h1 "[PERSON_NAME]" at bounding box center [243, 92] width 140 height 12
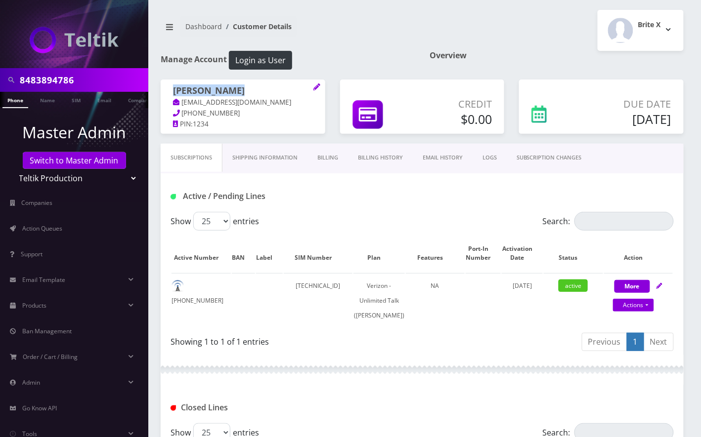
click at [244, 87] on h1 "[PERSON_NAME]" at bounding box center [243, 92] width 140 height 12
copy h1 "[PERSON_NAME]"
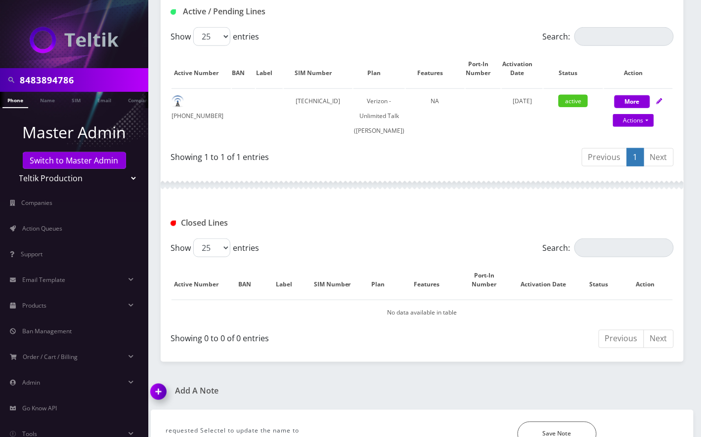
scroll to position [333, 0]
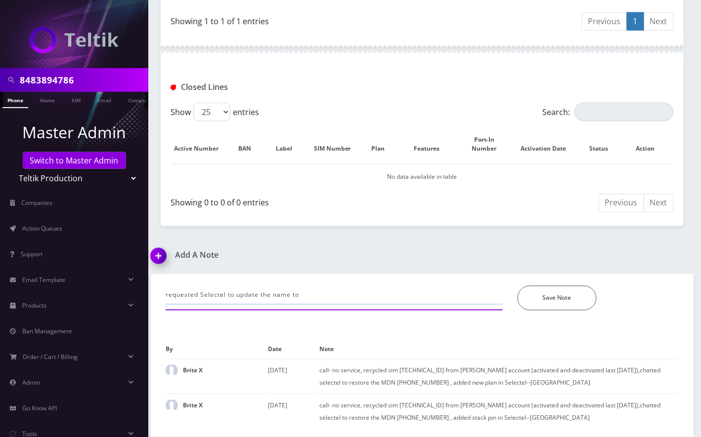
click at [334, 298] on input "requested Selectel to update the name to" at bounding box center [334, 295] width 337 height 19
paste input "[PERSON_NAME]"
click at [619, 268] on div "Add A Note requested [PERSON_NAME] to update the name to [PERSON_NAME] and addr…" at bounding box center [422, 344] width 558 height 186
click at [451, 296] on input "requested Selectel to update the name to [PERSON_NAME] and address to" at bounding box center [334, 295] width 337 height 19
paste input "[STREET_ADDRESS]"
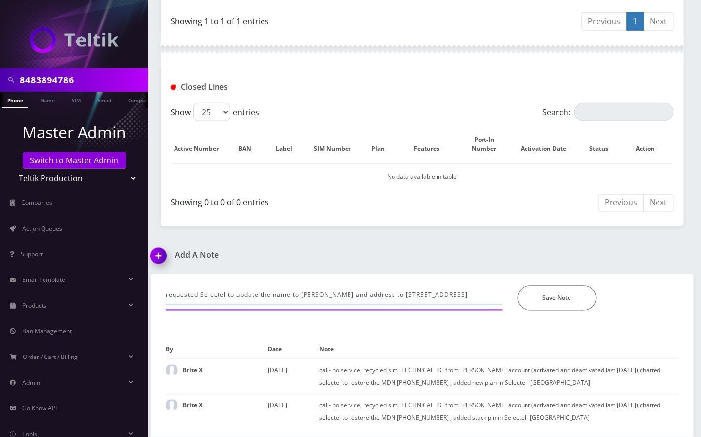
scroll to position [0, 36]
type input "requested Selectel to update the name to [PERSON_NAME] and address to [STREET_A…"
click at [526, 298] on button "Save Note" at bounding box center [557, 298] width 79 height 25
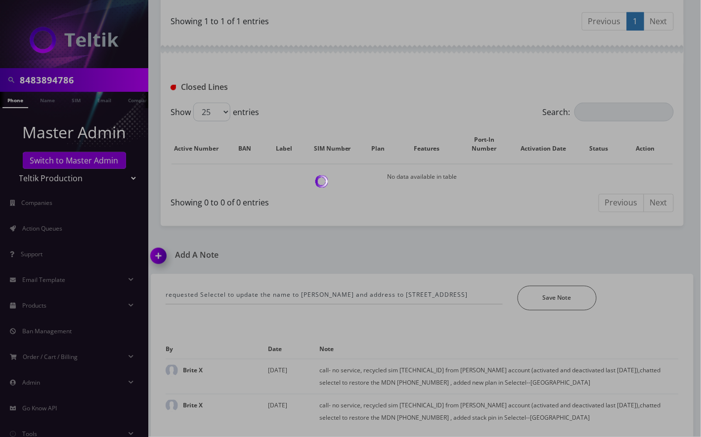
scroll to position [299, 0]
